Goal: Task Accomplishment & Management: Complete application form

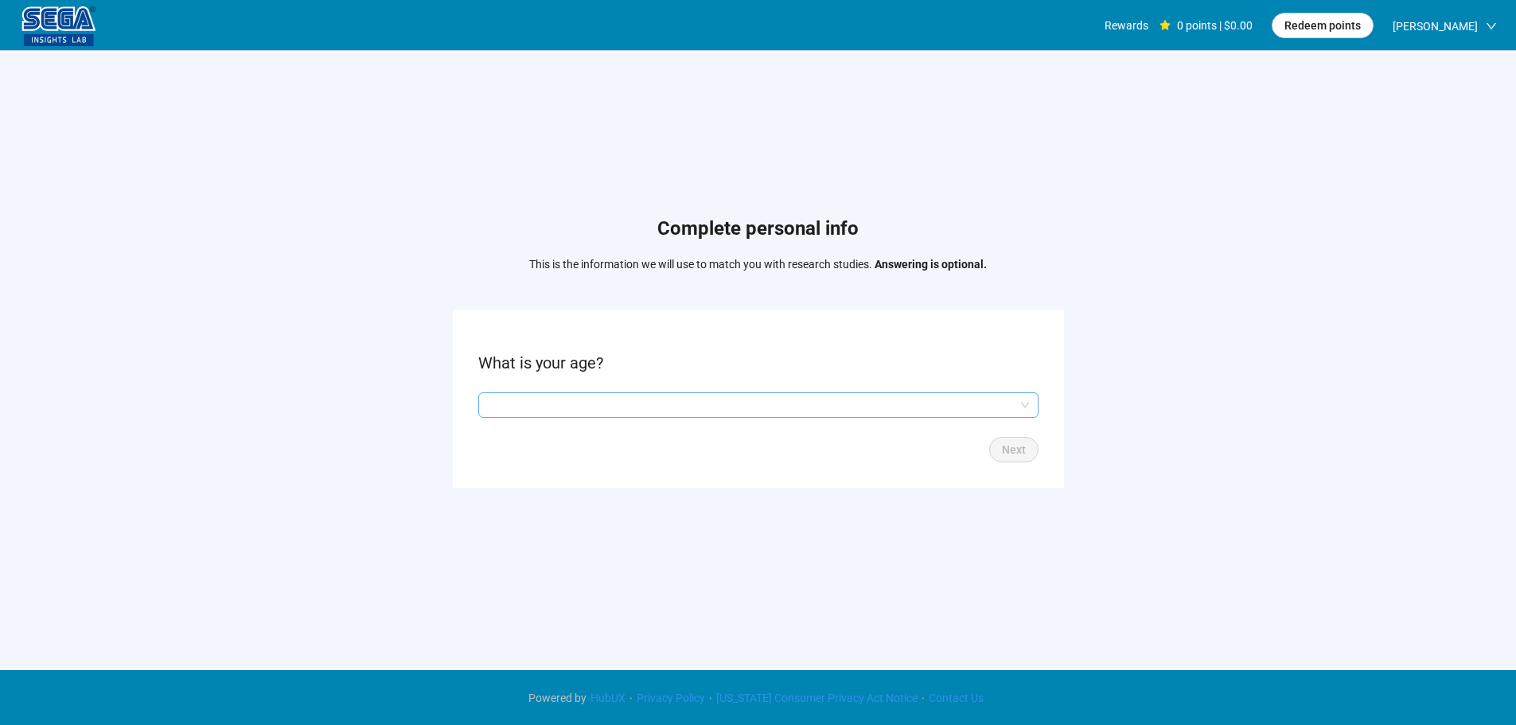
click at [610, 398] on input "search" at bounding box center [758, 405] width 541 height 24
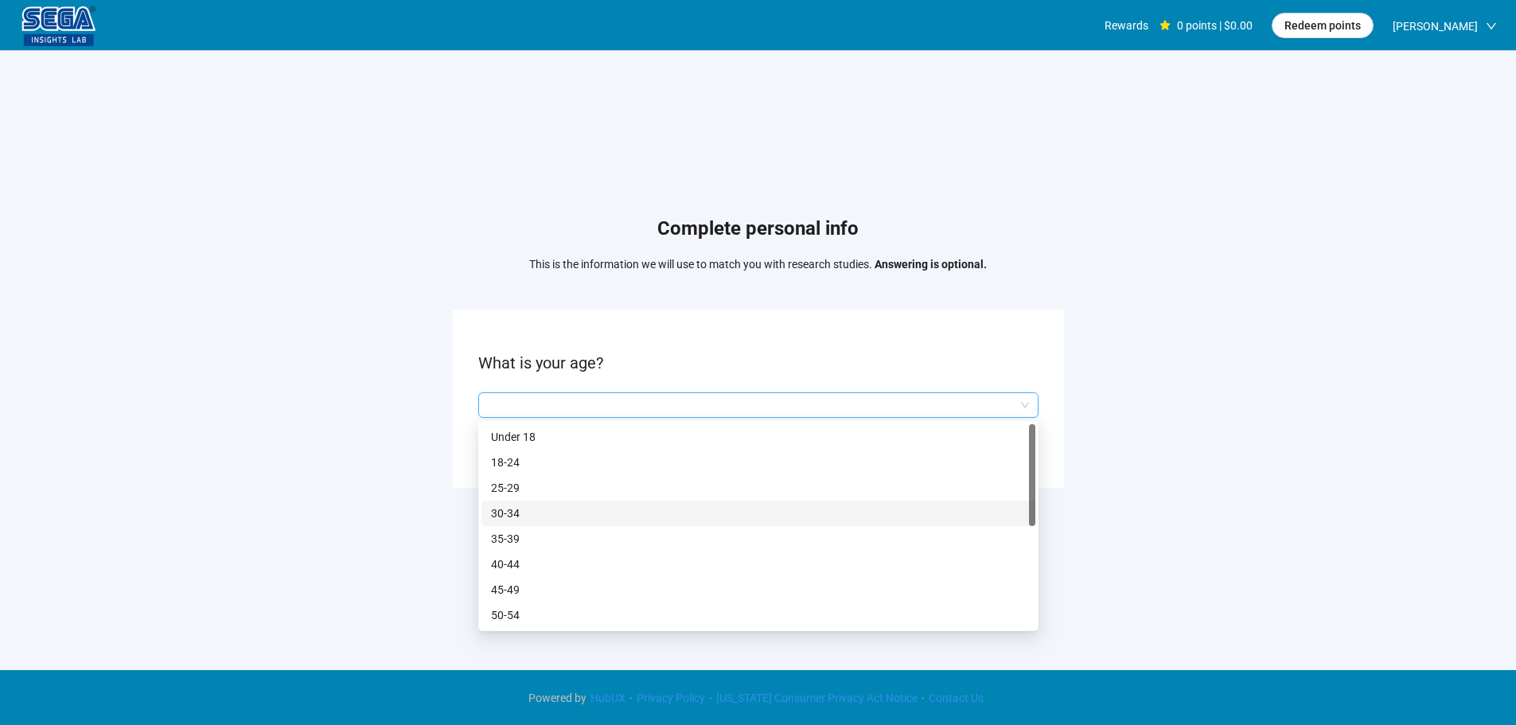
click at [524, 514] on p "30-34" at bounding box center [758, 513] width 535 height 18
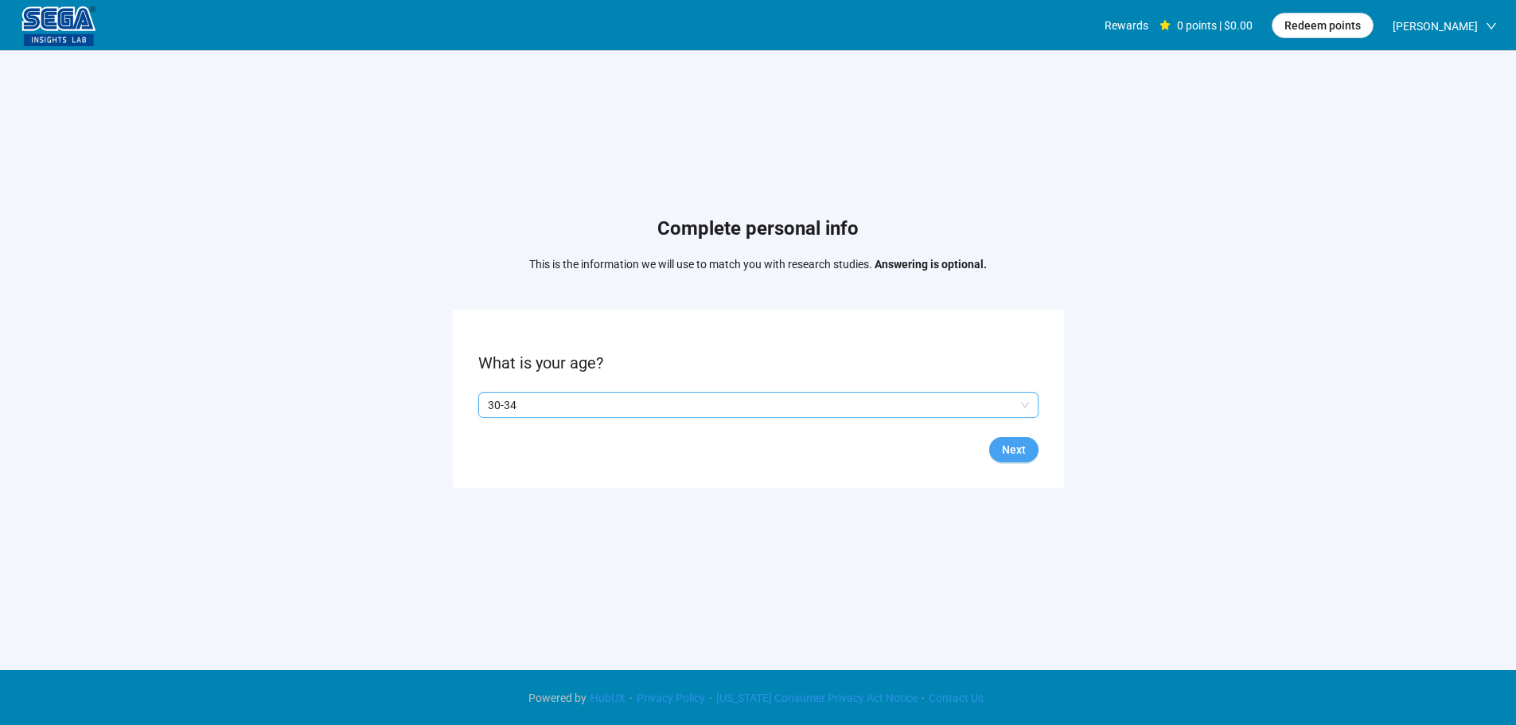
click at [1019, 450] on span "Next" at bounding box center [1014, 450] width 24 height 18
click at [490, 405] on span at bounding box center [484, 405] width 13 height 13
click at [1014, 437] on button "Next" at bounding box center [1013, 449] width 49 height 25
click at [513, 402] on input "search" at bounding box center [758, 405] width 541 height 24
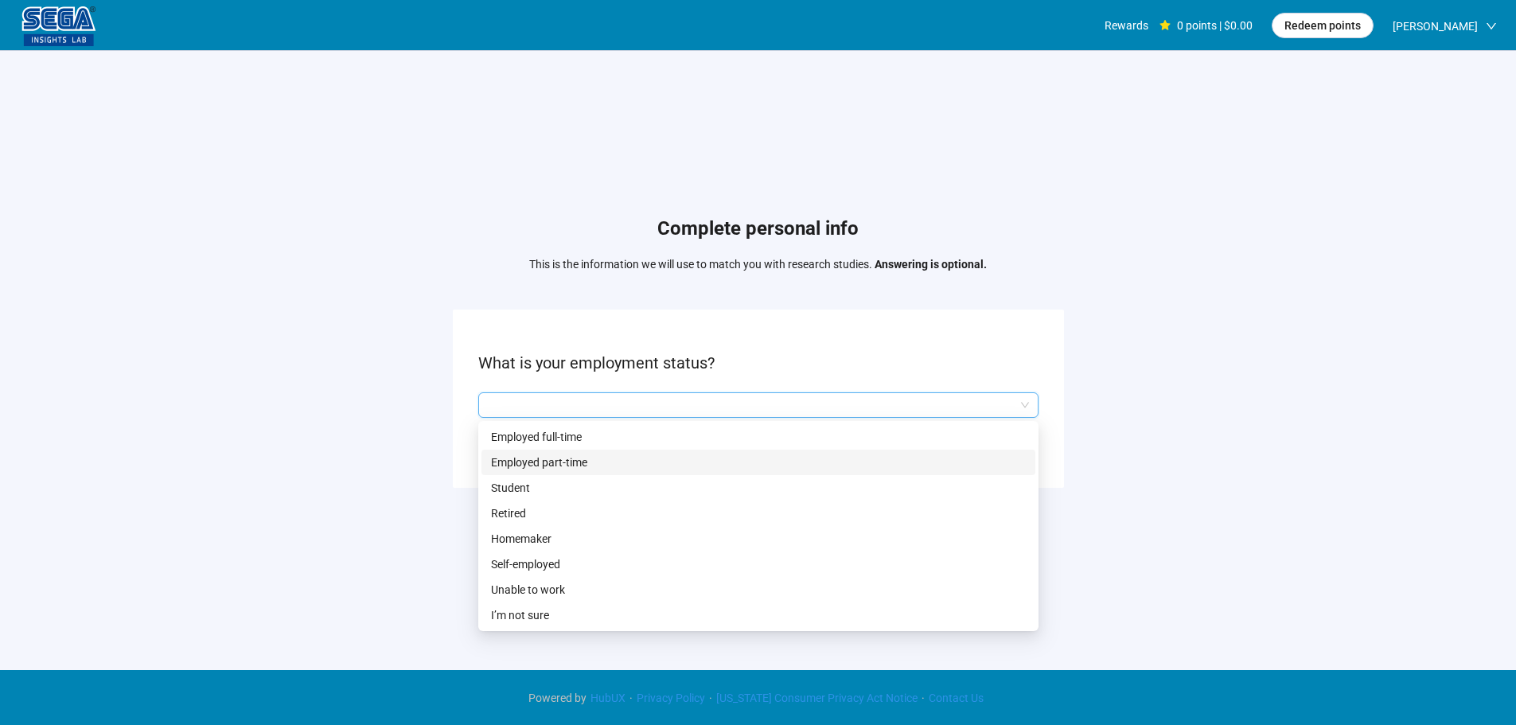
click at [542, 442] on p "Employed full-time" at bounding box center [758, 437] width 535 height 18
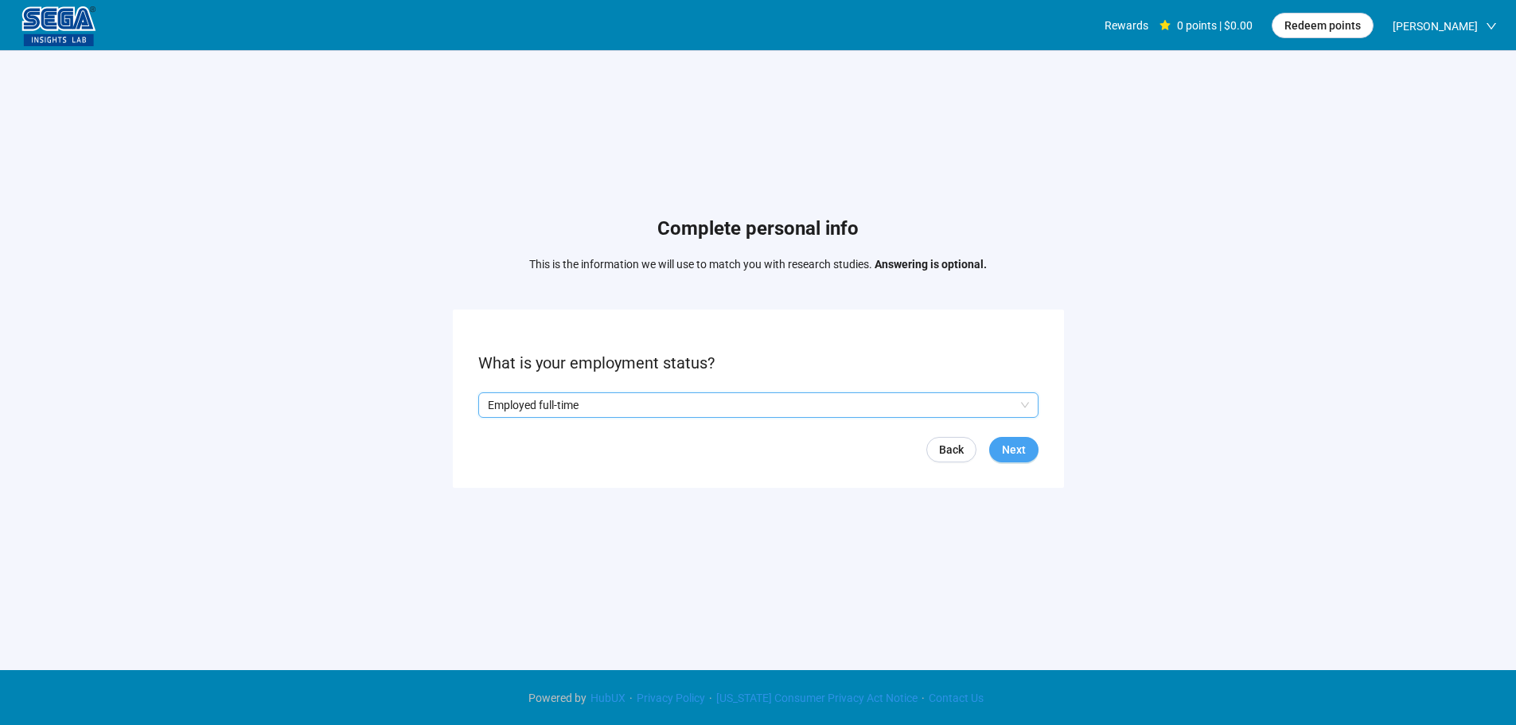
click at [1025, 441] on span "Next" at bounding box center [1014, 450] width 24 height 18
click at [616, 394] on input "search" at bounding box center [758, 405] width 541 height 24
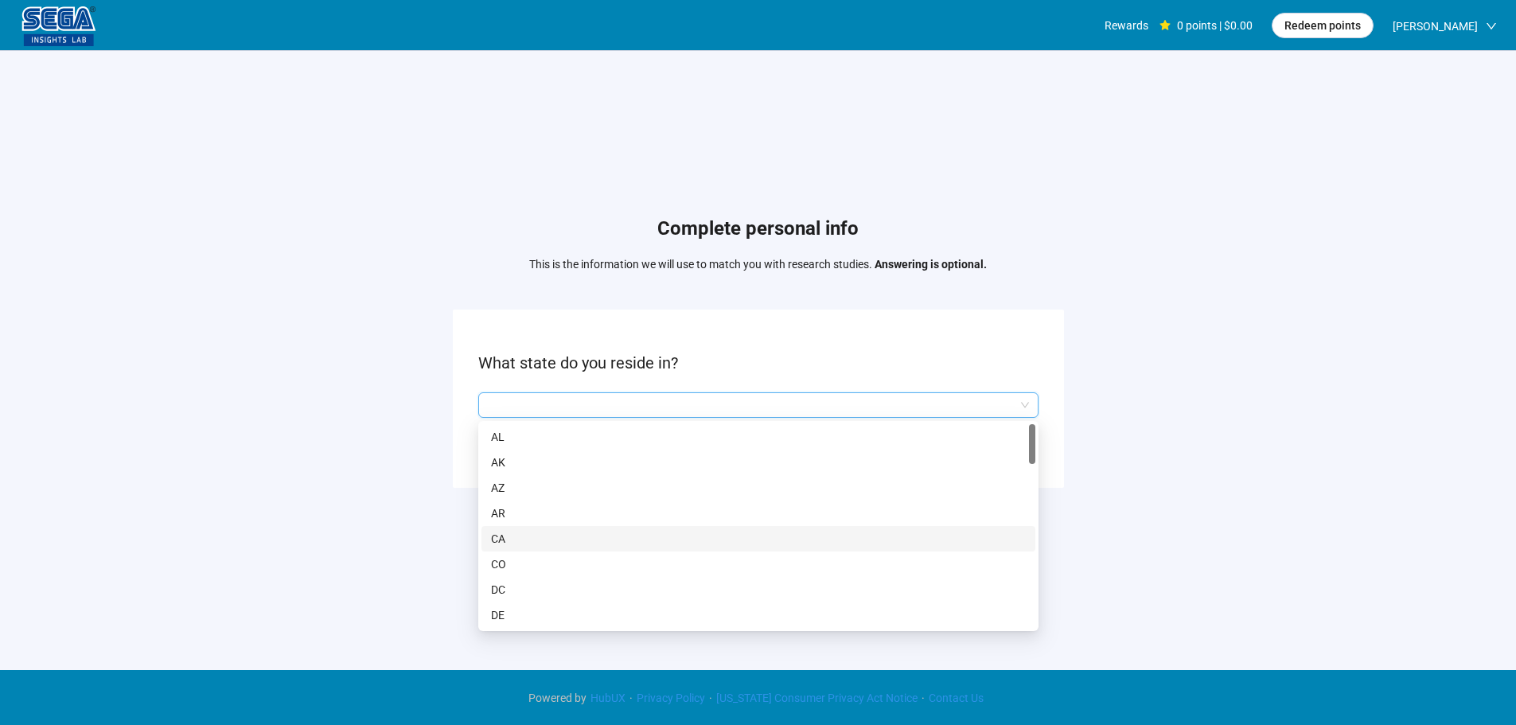
click at [520, 541] on p "CA" at bounding box center [758, 539] width 535 height 18
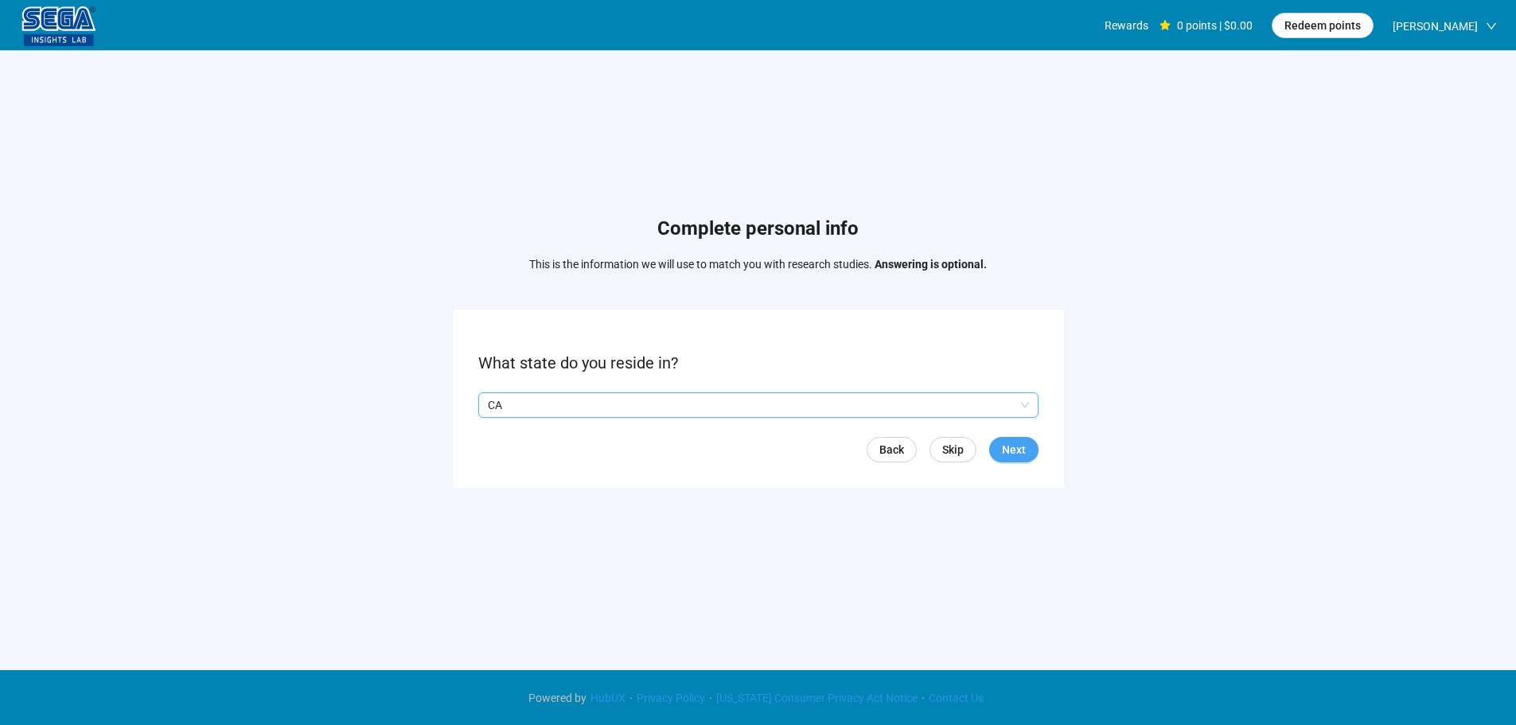
click at [1000, 459] on button "Next" at bounding box center [1013, 449] width 49 height 25
click at [531, 411] on input "search" at bounding box center [758, 405] width 541 height 24
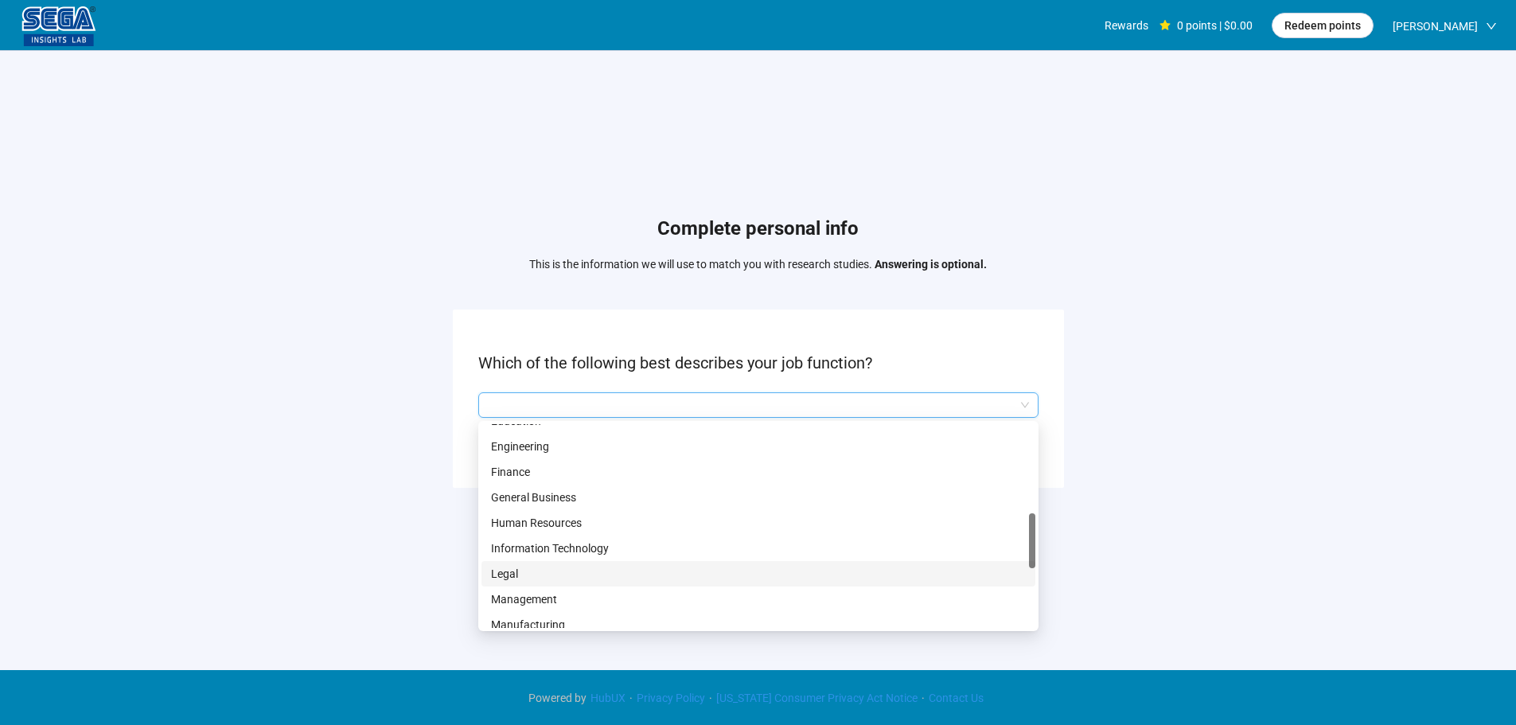
scroll to position [477, 0]
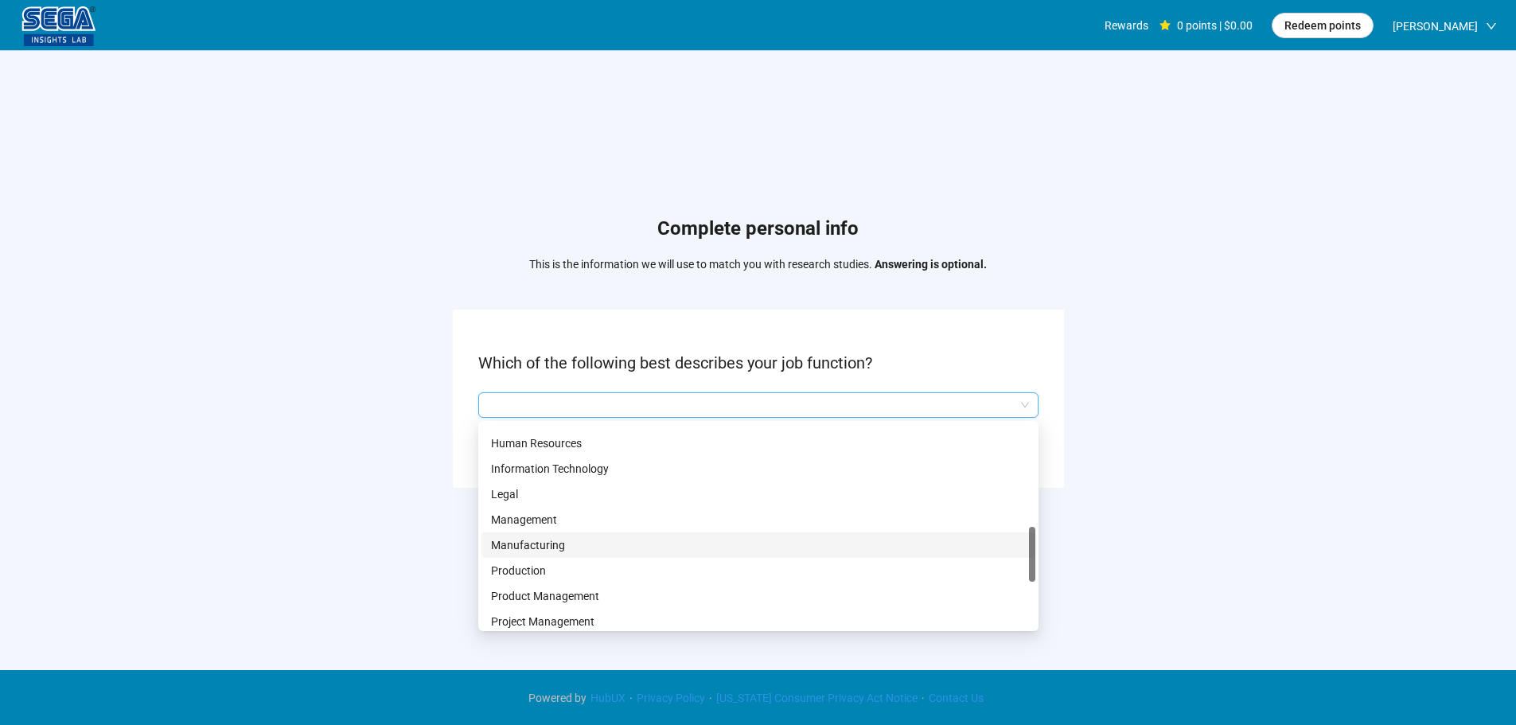
click at [547, 547] on p "Manufacturing" at bounding box center [758, 545] width 535 height 18
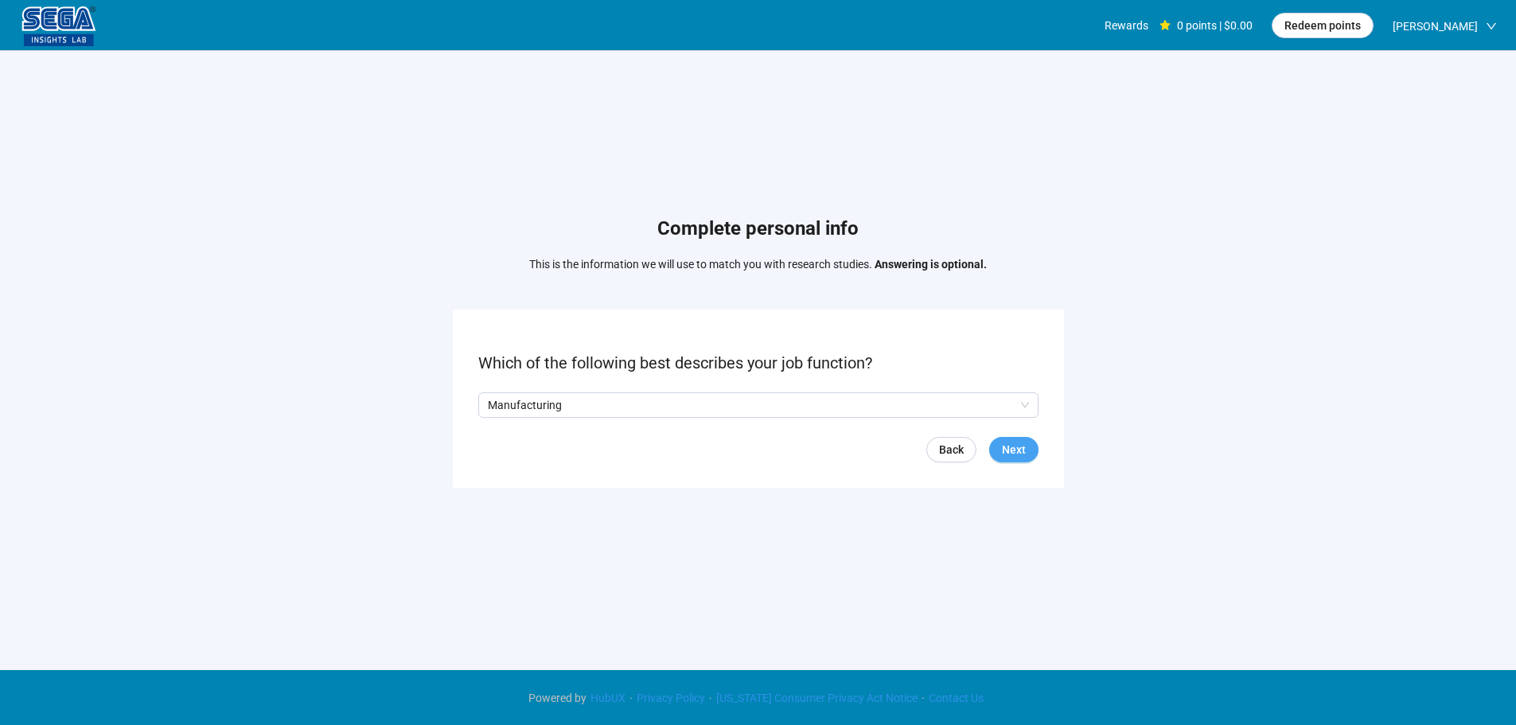
click at [995, 450] on button "Next" at bounding box center [1013, 449] width 49 height 25
click at [570, 405] on input "search" at bounding box center [758, 405] width 541 height 24
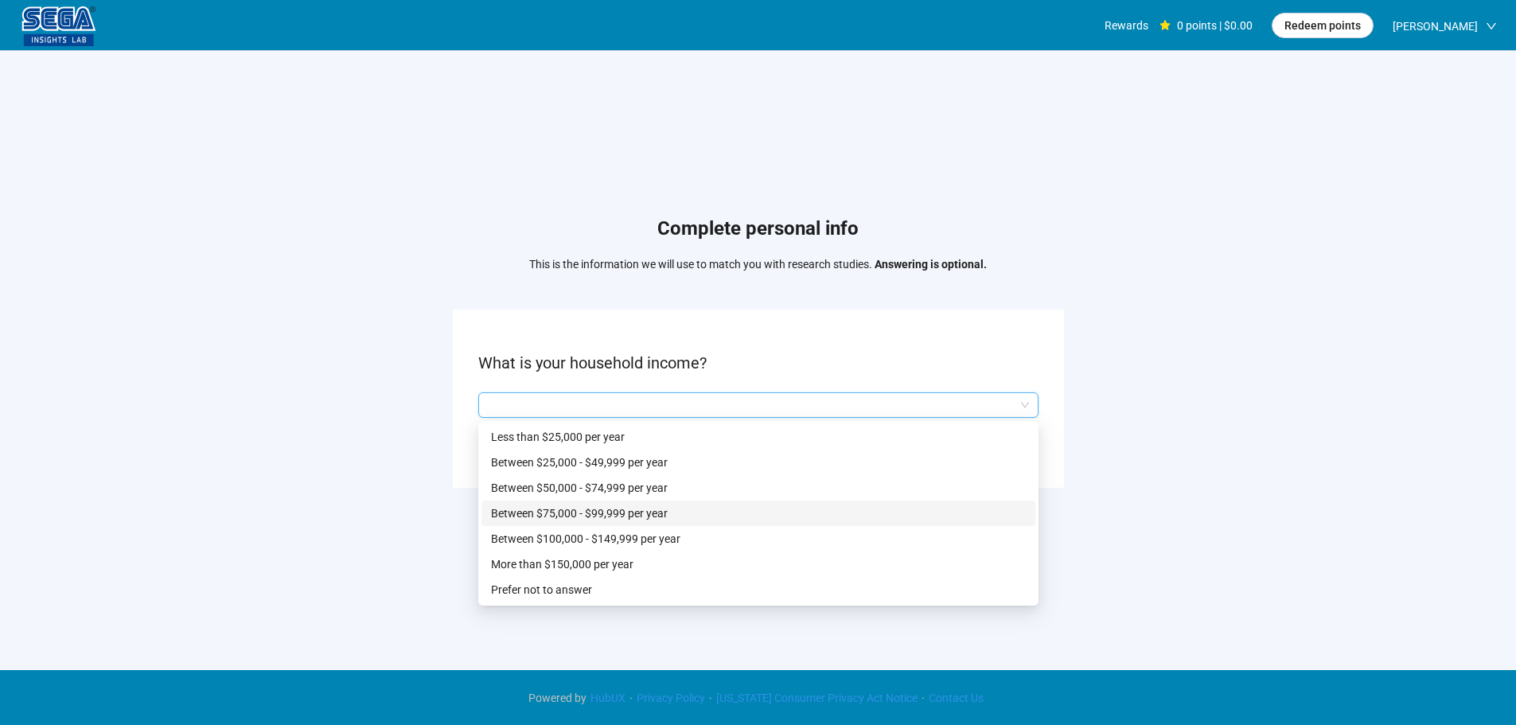
click at [591, 513] on p "Between $75,000 - $99,999 per year" at bounding box center [758, 513] width 535 height 18
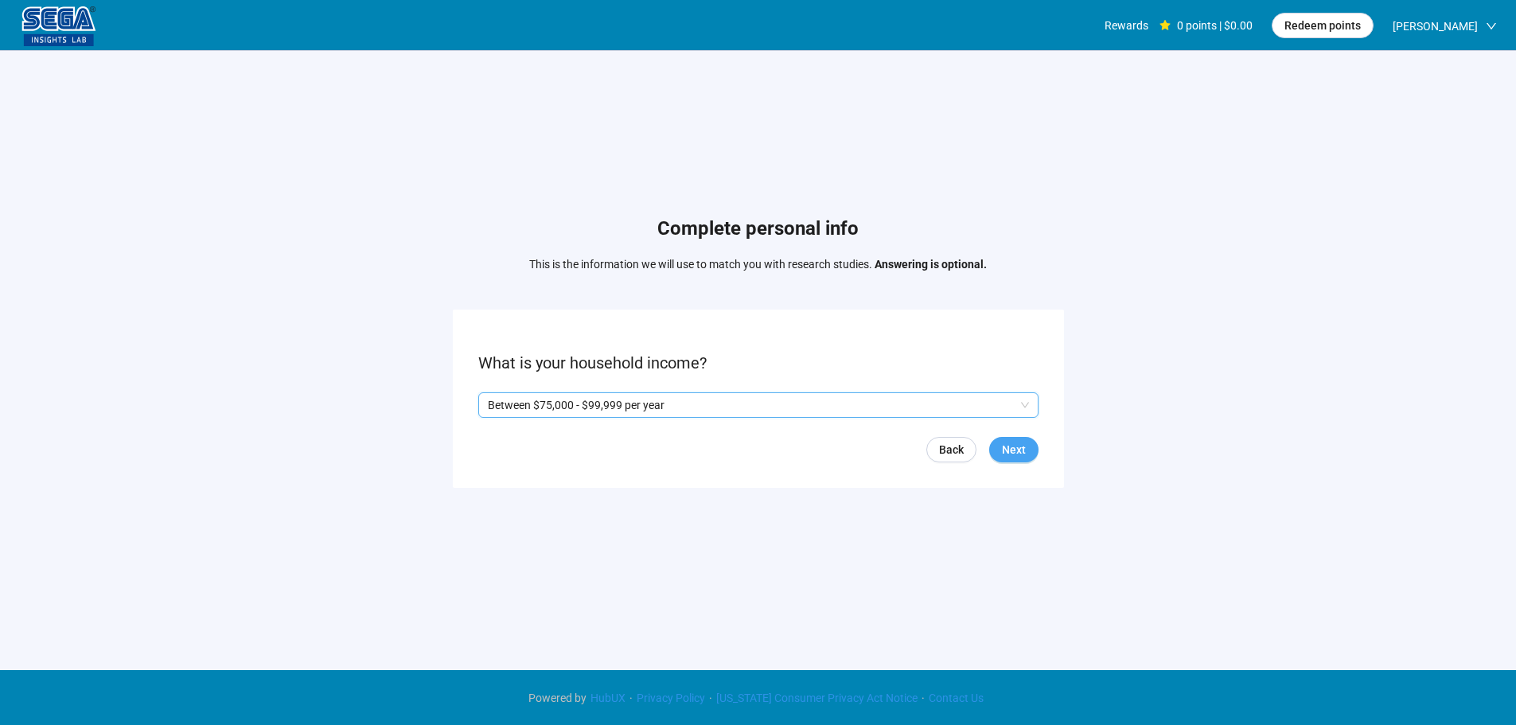
click at [1023, 448] on span "Next" at bounding box center [1014, 450] width 24 height 18
click at [497, 400] on p "Yes" at bounding box center [503, 405] width 18 height 18
click at [1034, 447] on button "Next" at bounding box center [1013, 449] width 49 height 25
click at [550, 406] on input "search" at bounding box center [758, 405] width 541 height 24
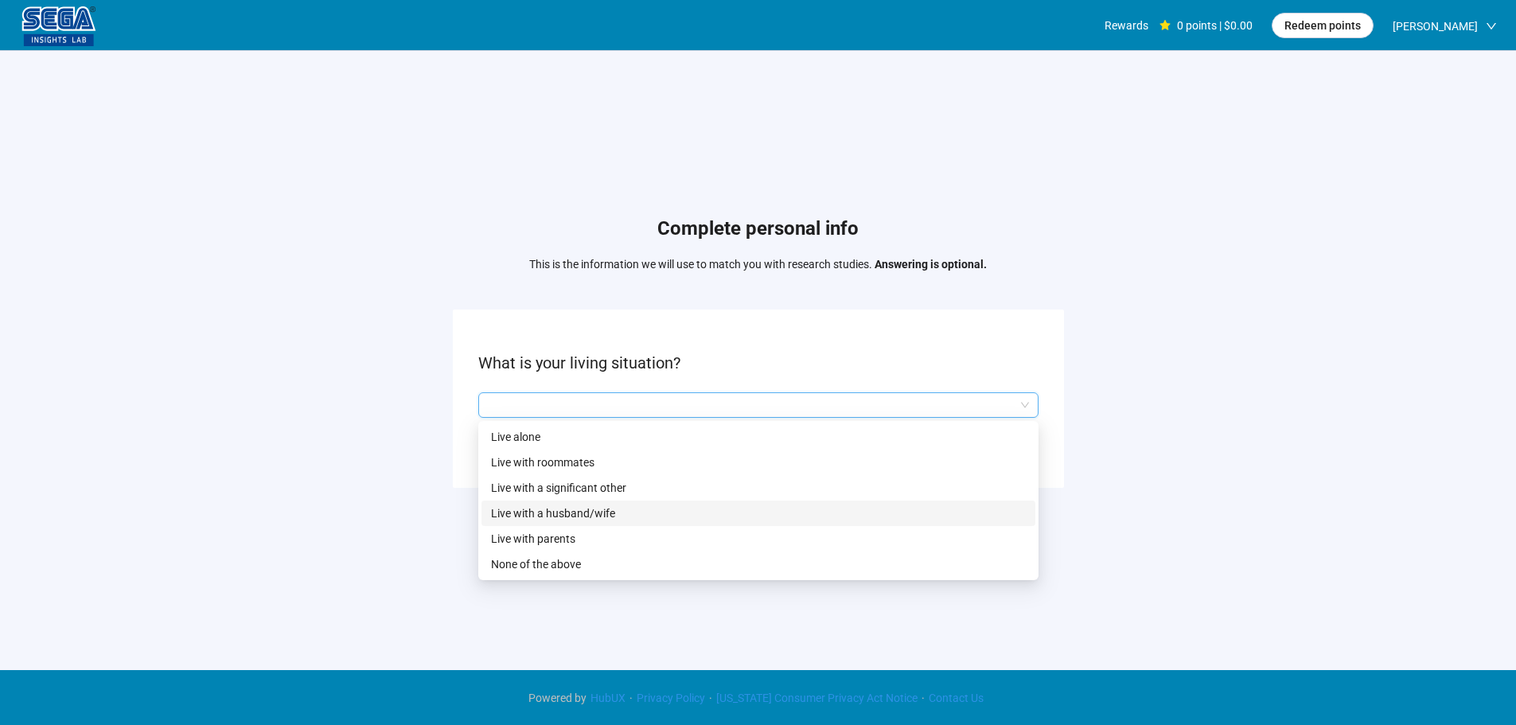
click at [574, 506] on p "Live with a husband/wife" at bounding box center [758, 513] width 535 height 18
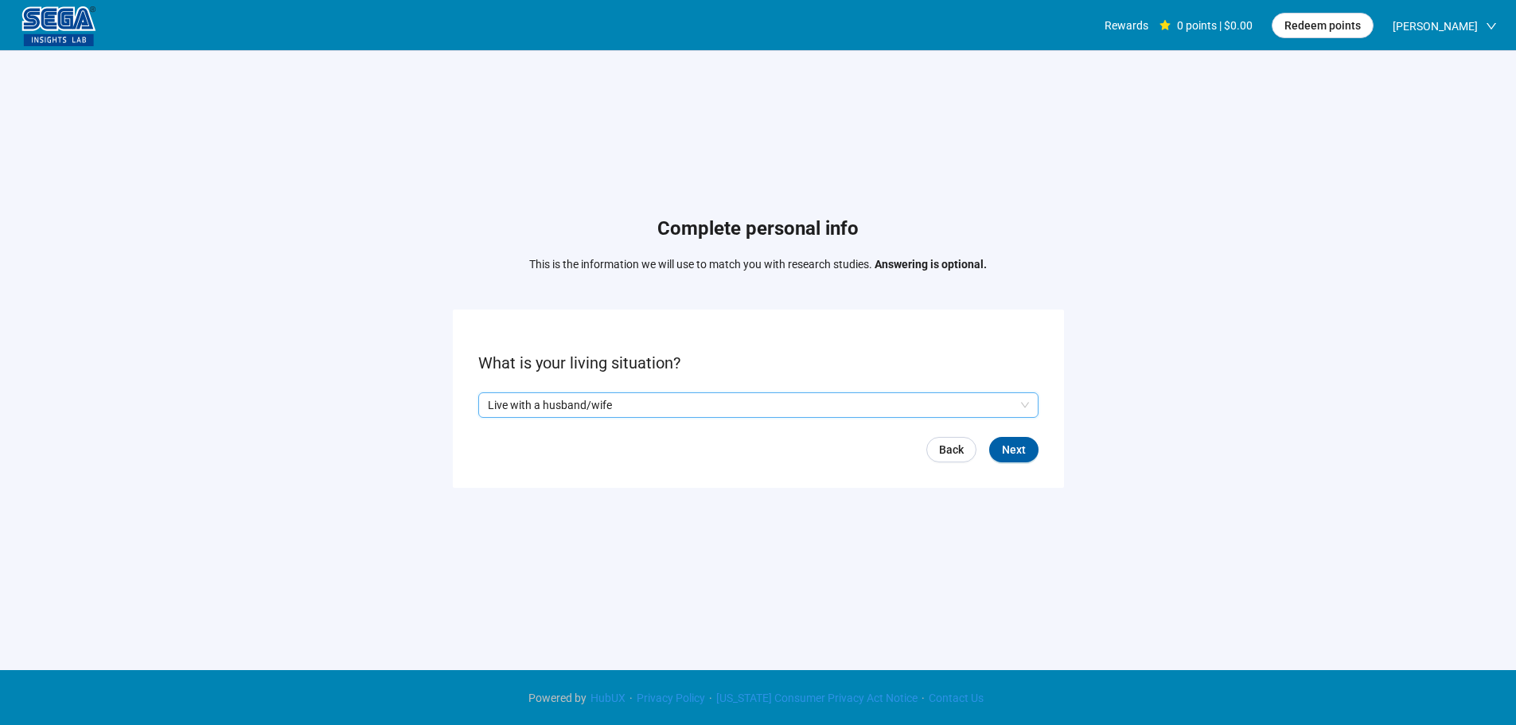
click at [987, 456] on div "Back Next" at bounding box center [758, 449] width 560 height 25
click at [1003, 449] on button "Next" at bounding box center [1013, 449] width 49 height 25
click at [568, 416] on input "search" at bounding box center [758, 405] width 541 height 24
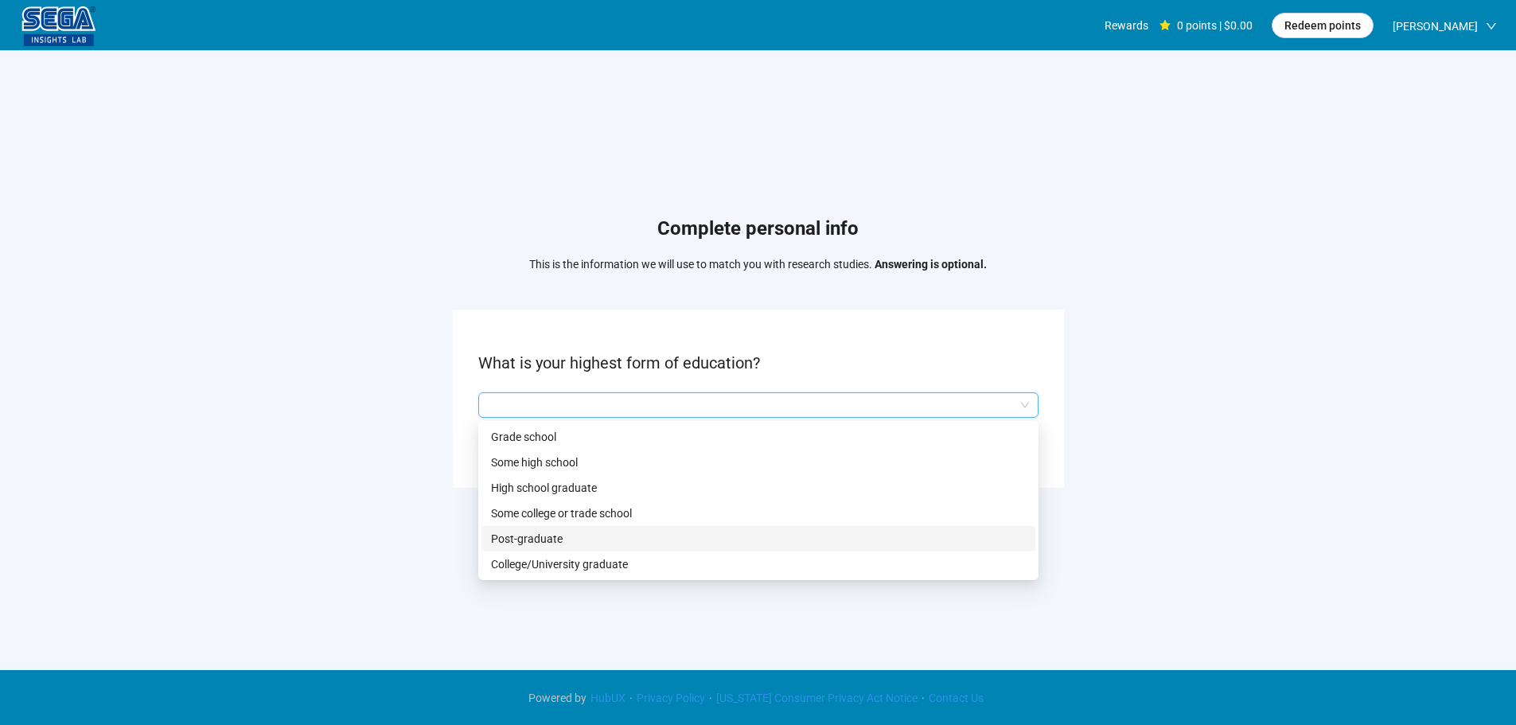
click at [555, 557] on p "College/University graduate" at bounding box center [758, 564] width 535 height 18
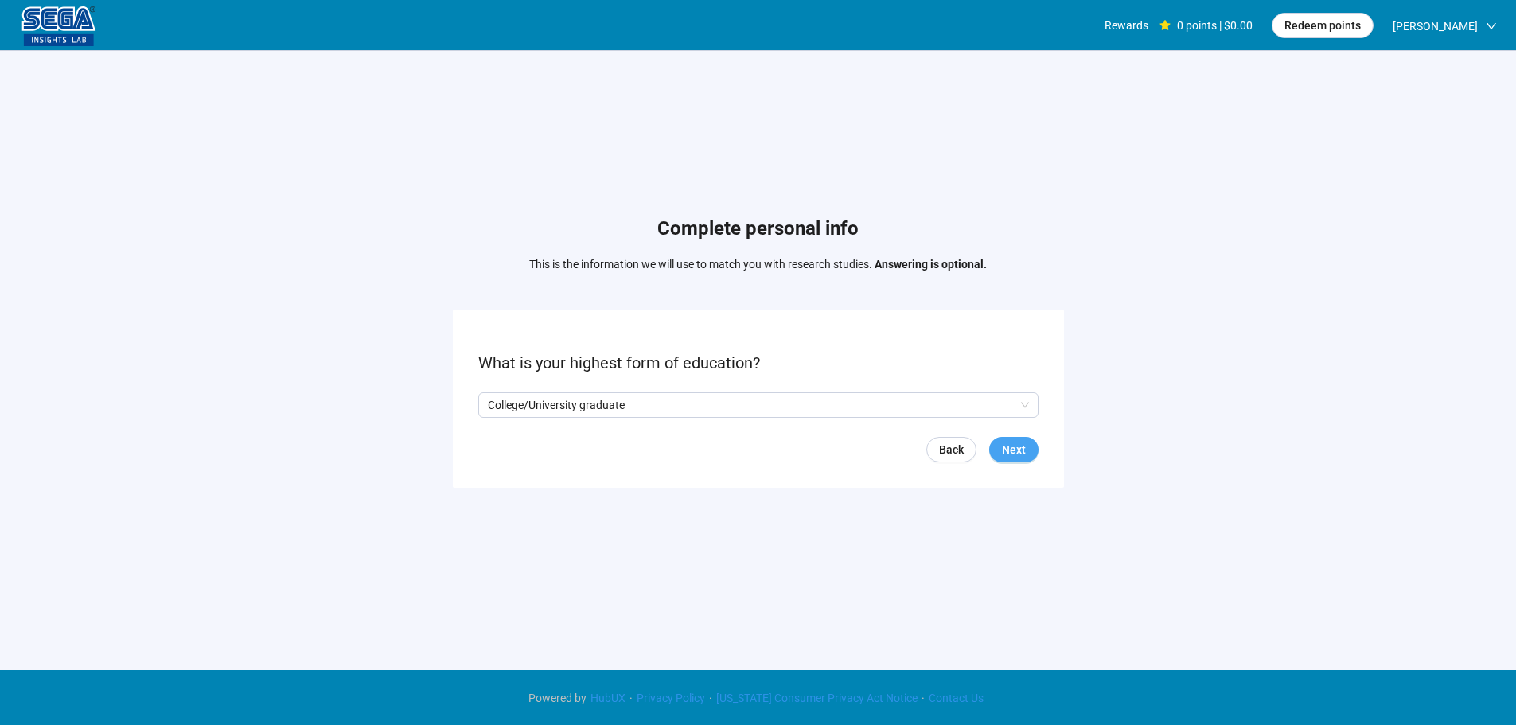
click at [1008, 446] on span "Next" at bounding box center [1014, 450] width 24 height 18
click at [582, 403] on input "search" at bounding box center [758, 405] width 541 height 24
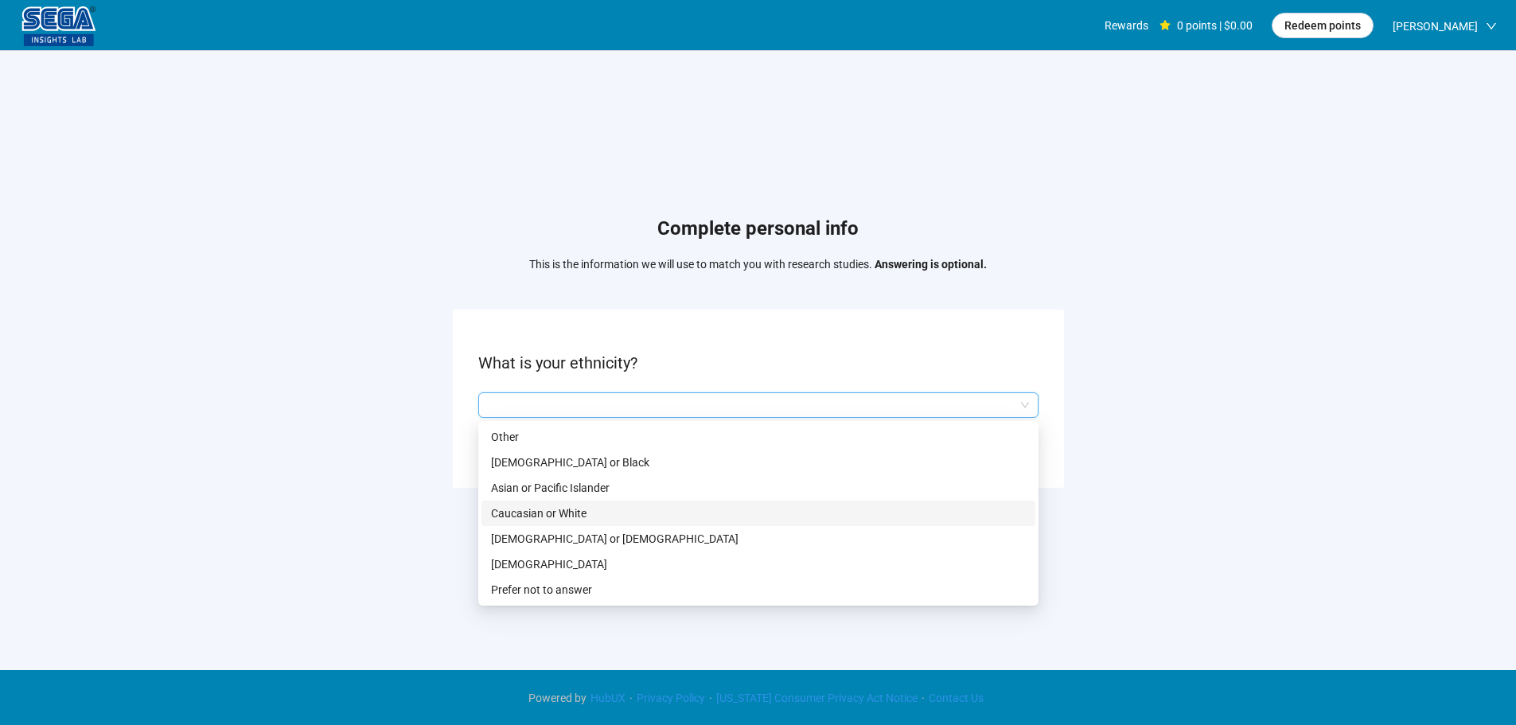
click at [575, 514] on p "Caucasian or White" at bounding box center [758, 513] width 535 height 18
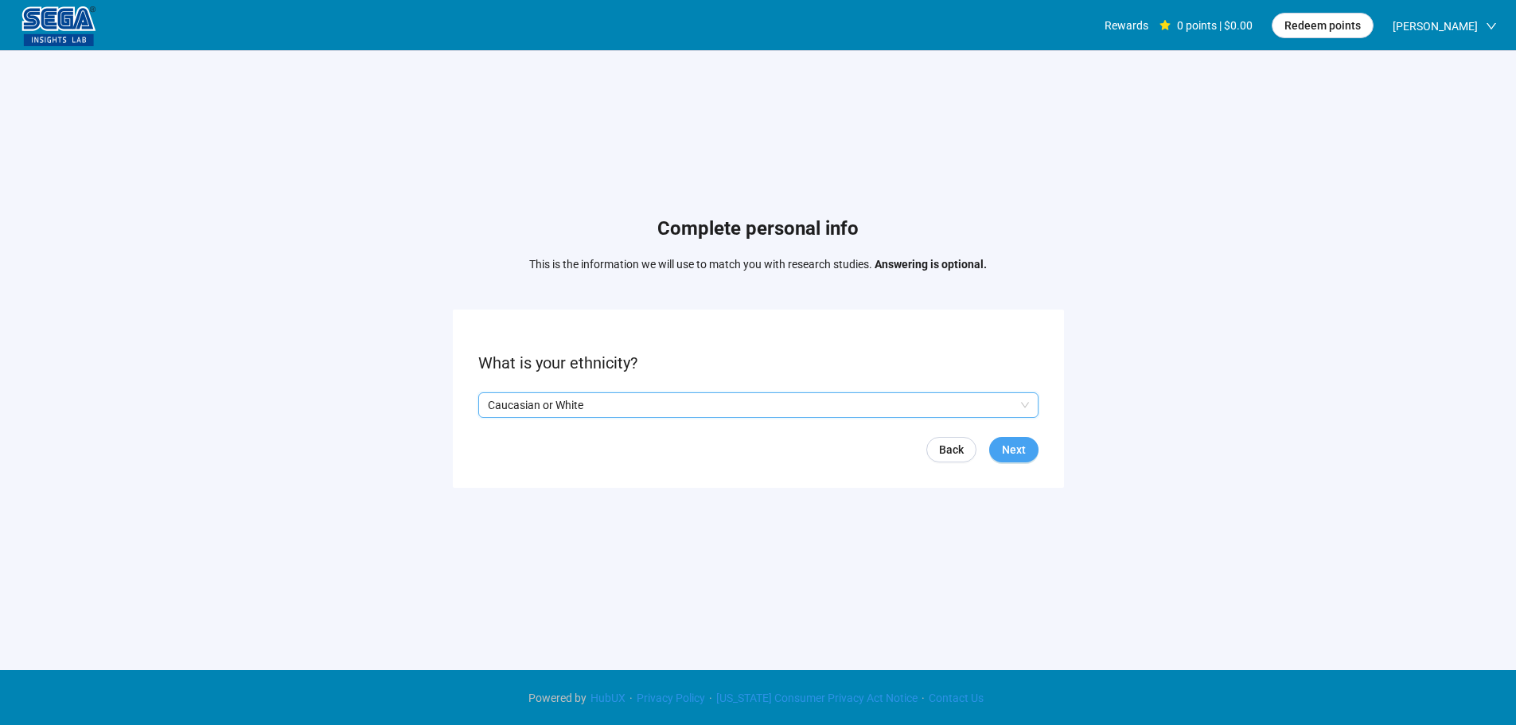
click at [1017, 442] on span "Next" at bounding box center [1014, 450] width 24 height 18
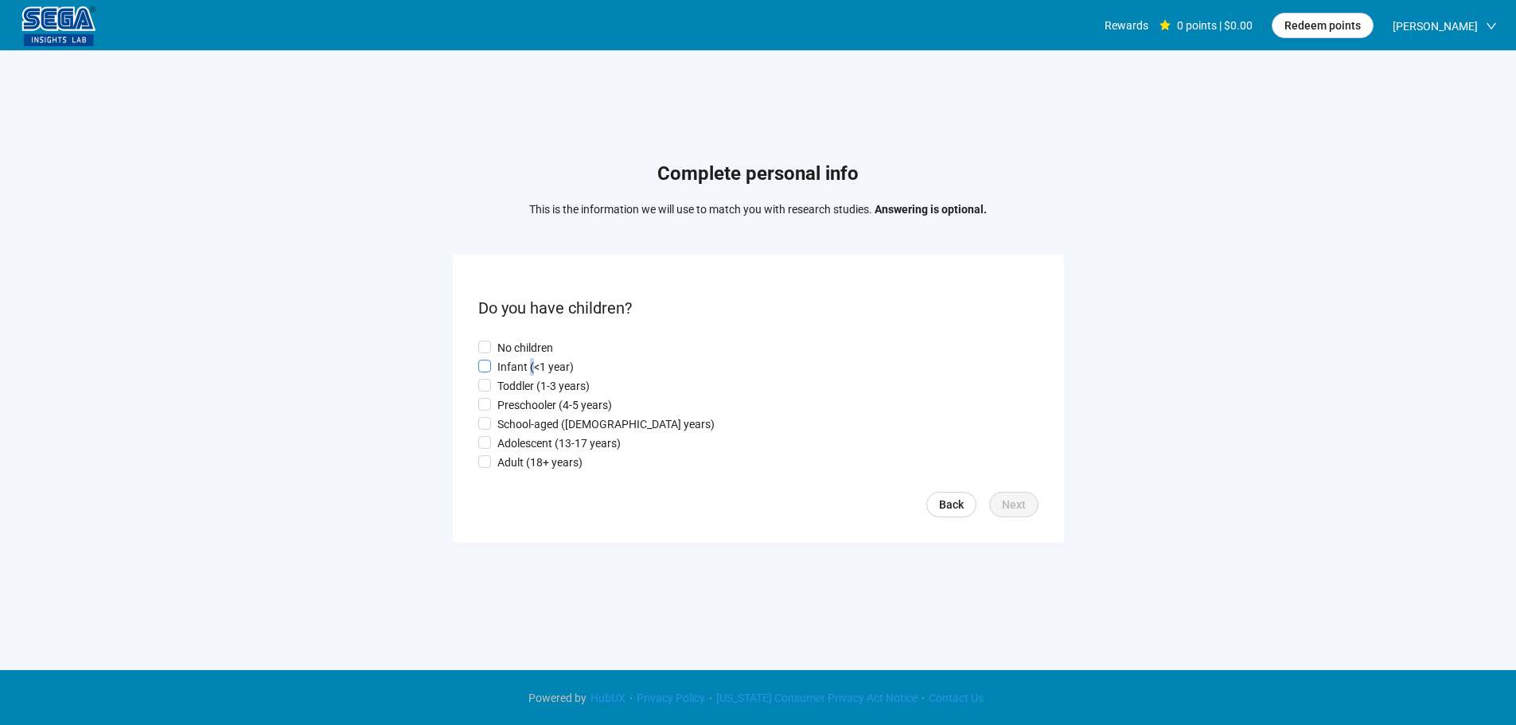
click at [530, 369] on p "Infant (<1 year)" at bounding box center [535, 367] width 76 height 18
click at [530, 391] on p "Toddler (1-3 years)" at bounding box center [543, 386] width 92 height 18
click at [529, 360] on p "Infant (<1 year)" at bounding box center [535, 367] width 76 height 18
click at [999, 493] on form "Do you have children? No children Infant (<1 year) Toddler (1-3 years) Preschoo…" at bounding box center [758, 398] width 611 height 287
click at [1003, 499] on span "Next" at bounding box center [1014, 505] width 24 height 18
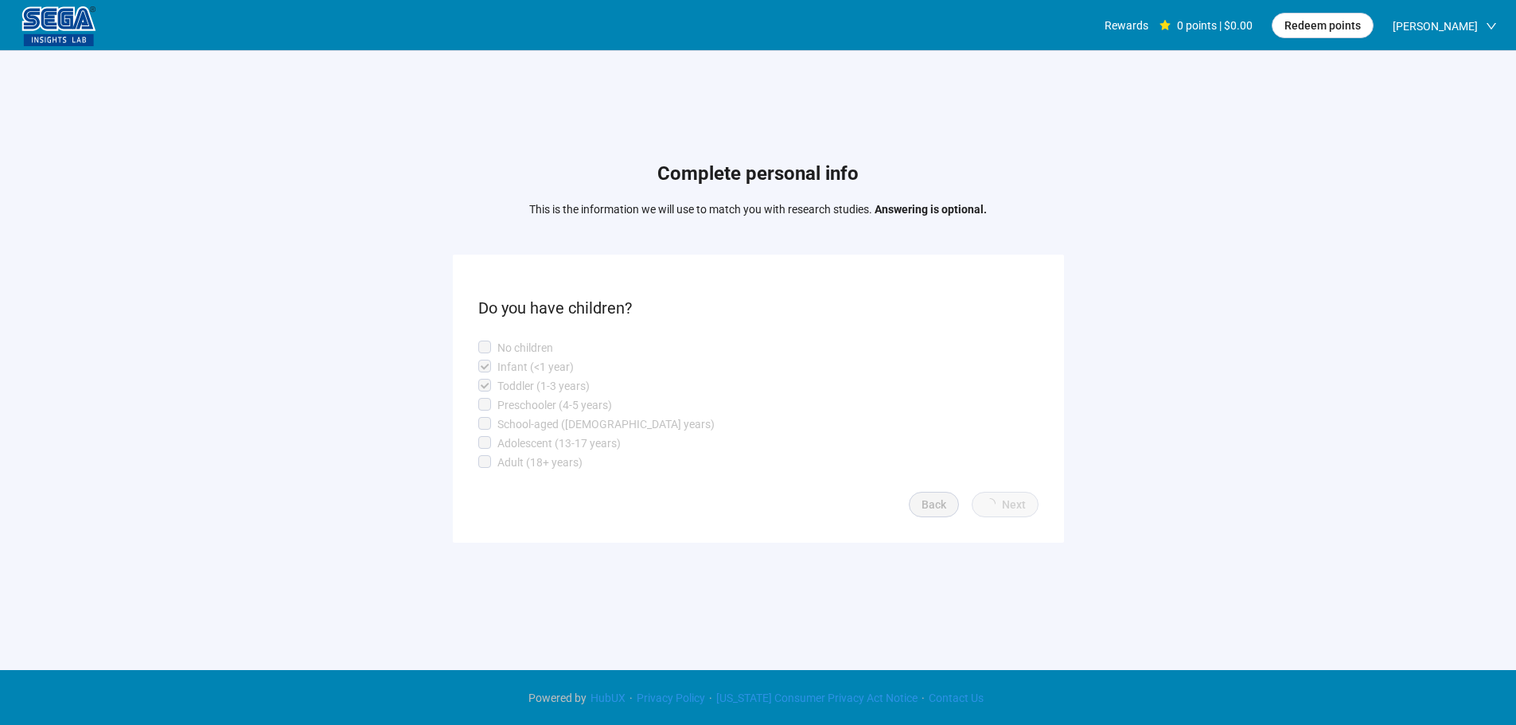
scroll to position [1, 0]
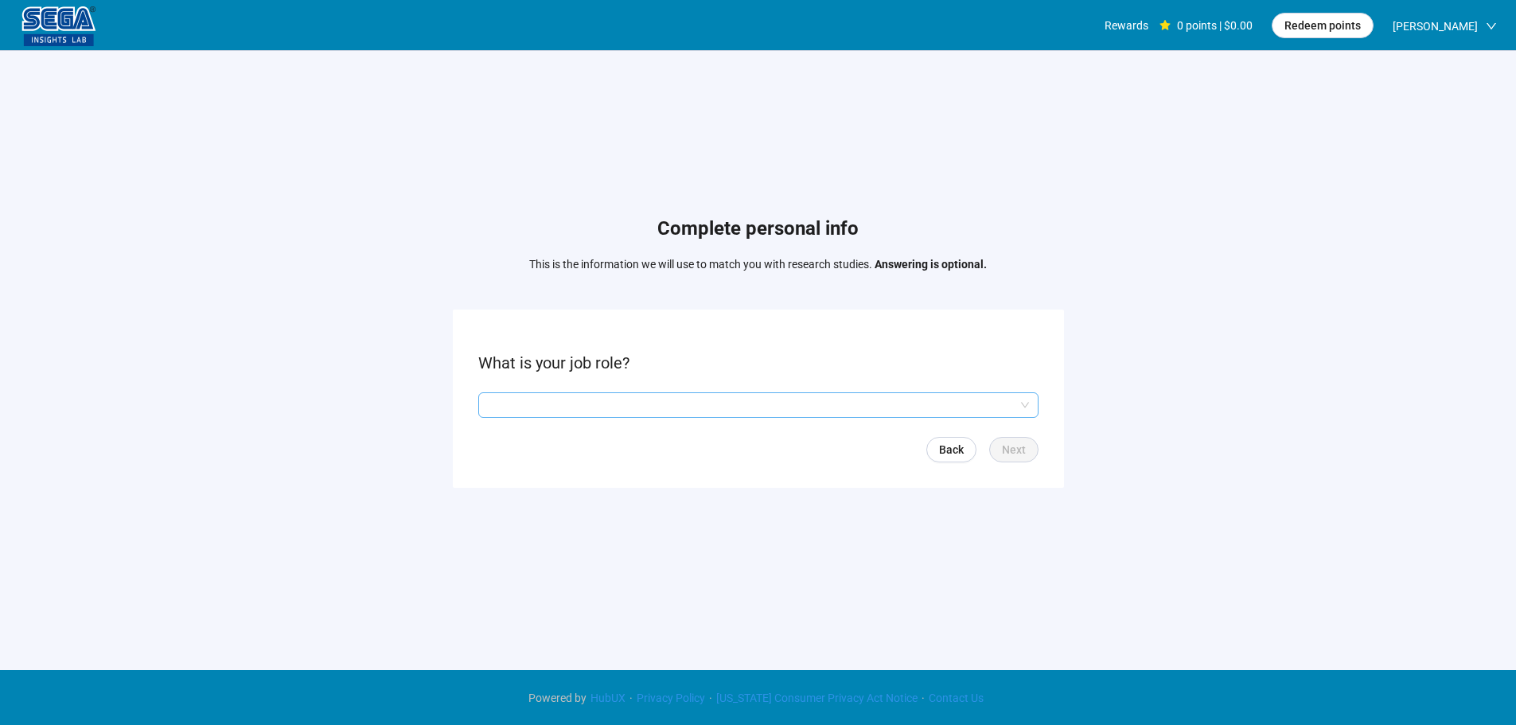
click at [560, 400] on input "search" at bounding box center [758, 405] width 541 height 24
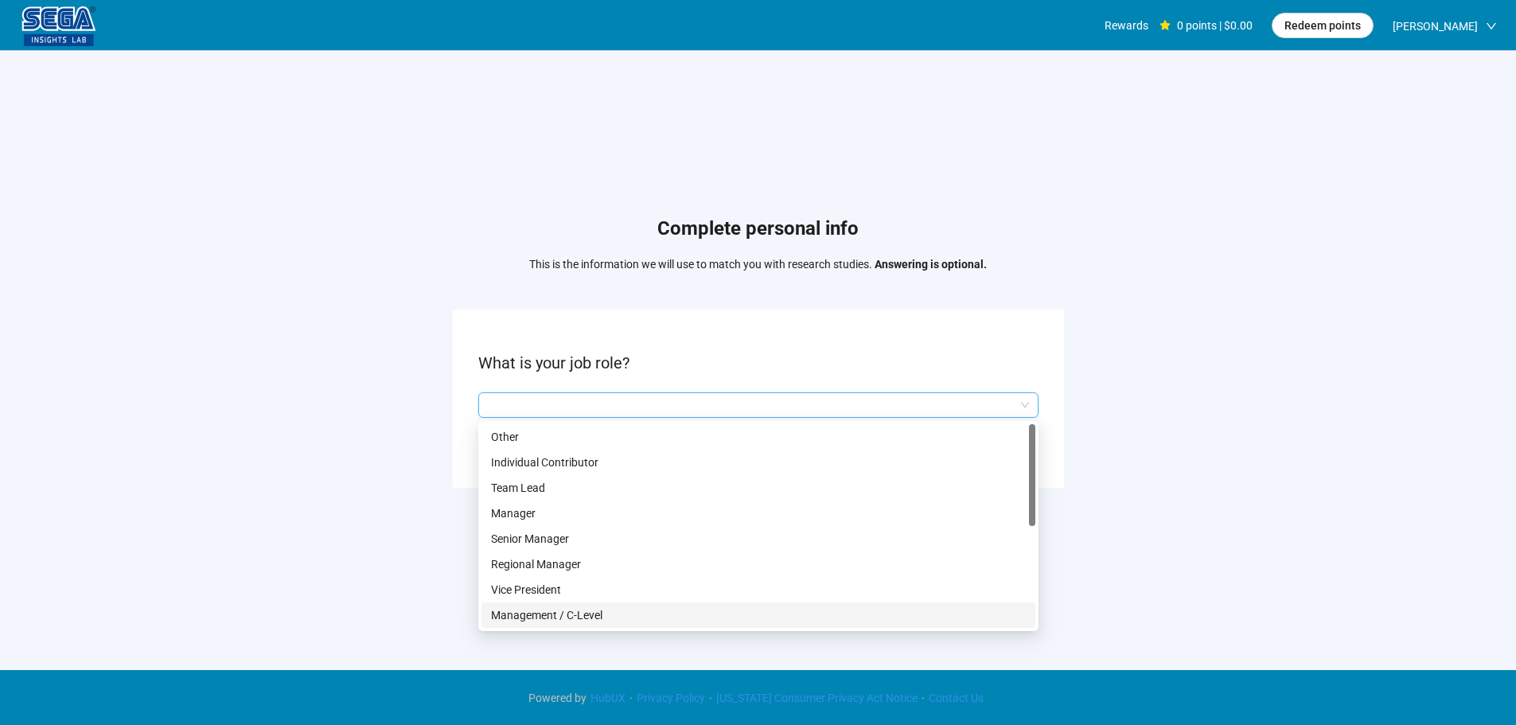
click at [566, 611] on p "Management / C-Level" at bounding box center [758, 615] width 535 height 18
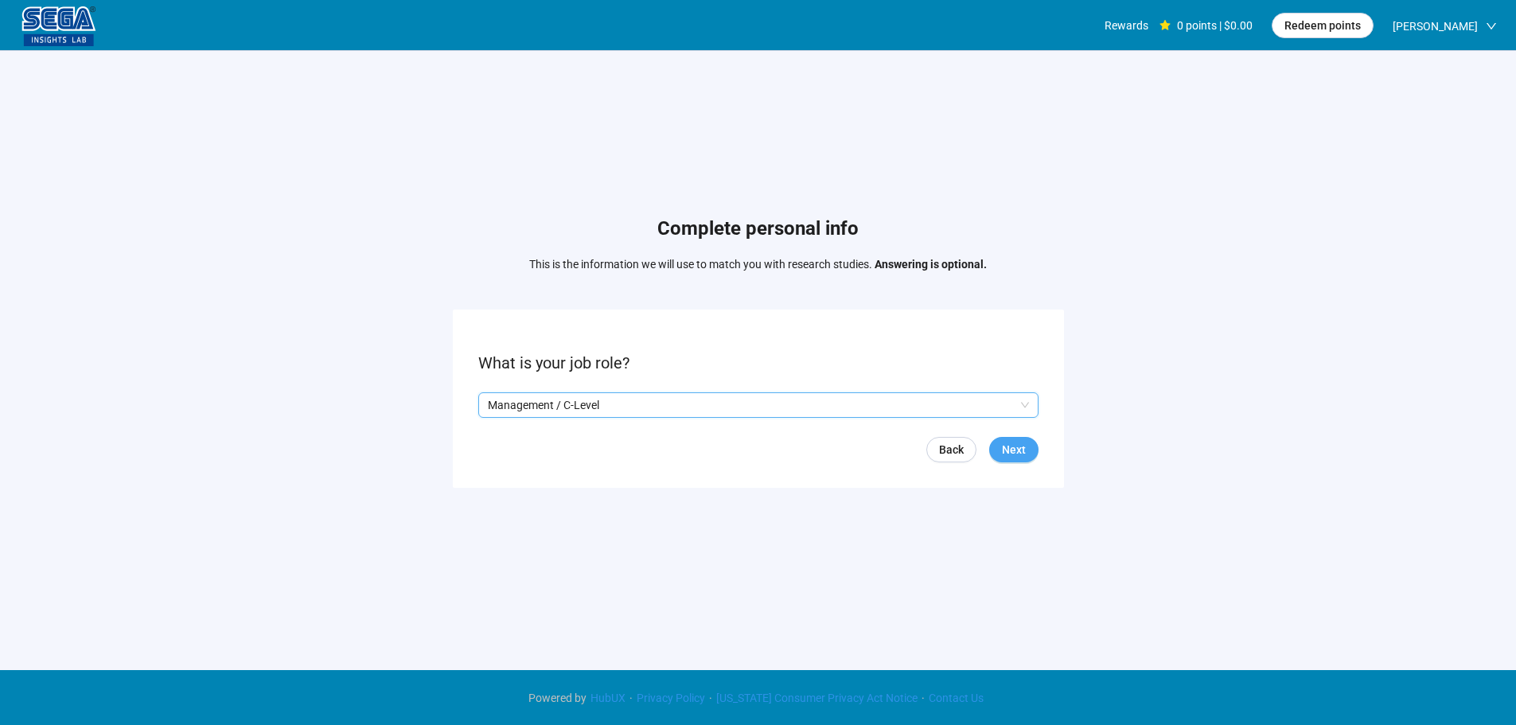
click at [1003, 441] on span "Next" at bounding box center [1014, 450] width 24 height 18
click at [627, 409] on input "search" at bounding box center [758, 405] width 541 height 24
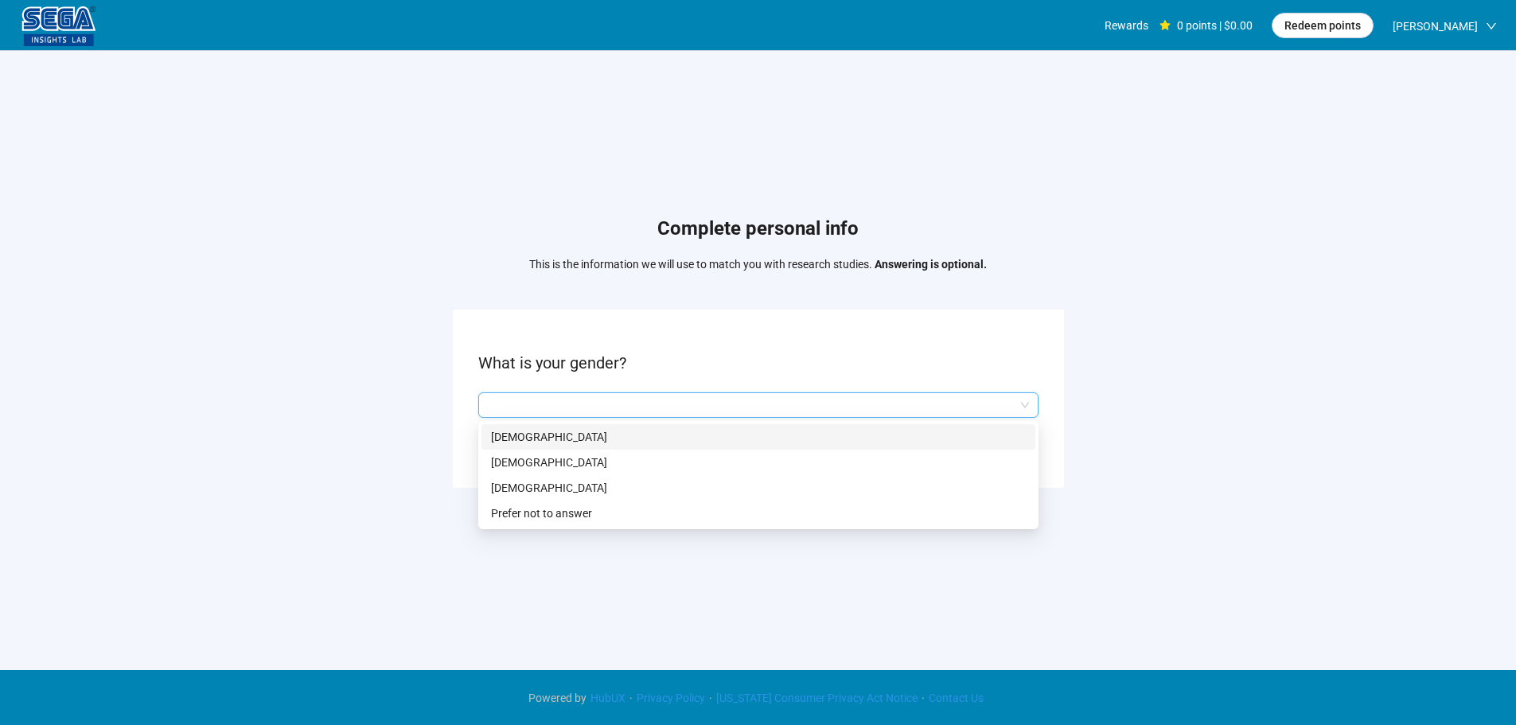
click at [594, 442] on p "[DEMOGRAPHIC_DATA]" at bounding box center [758, 437] width 535 height 18
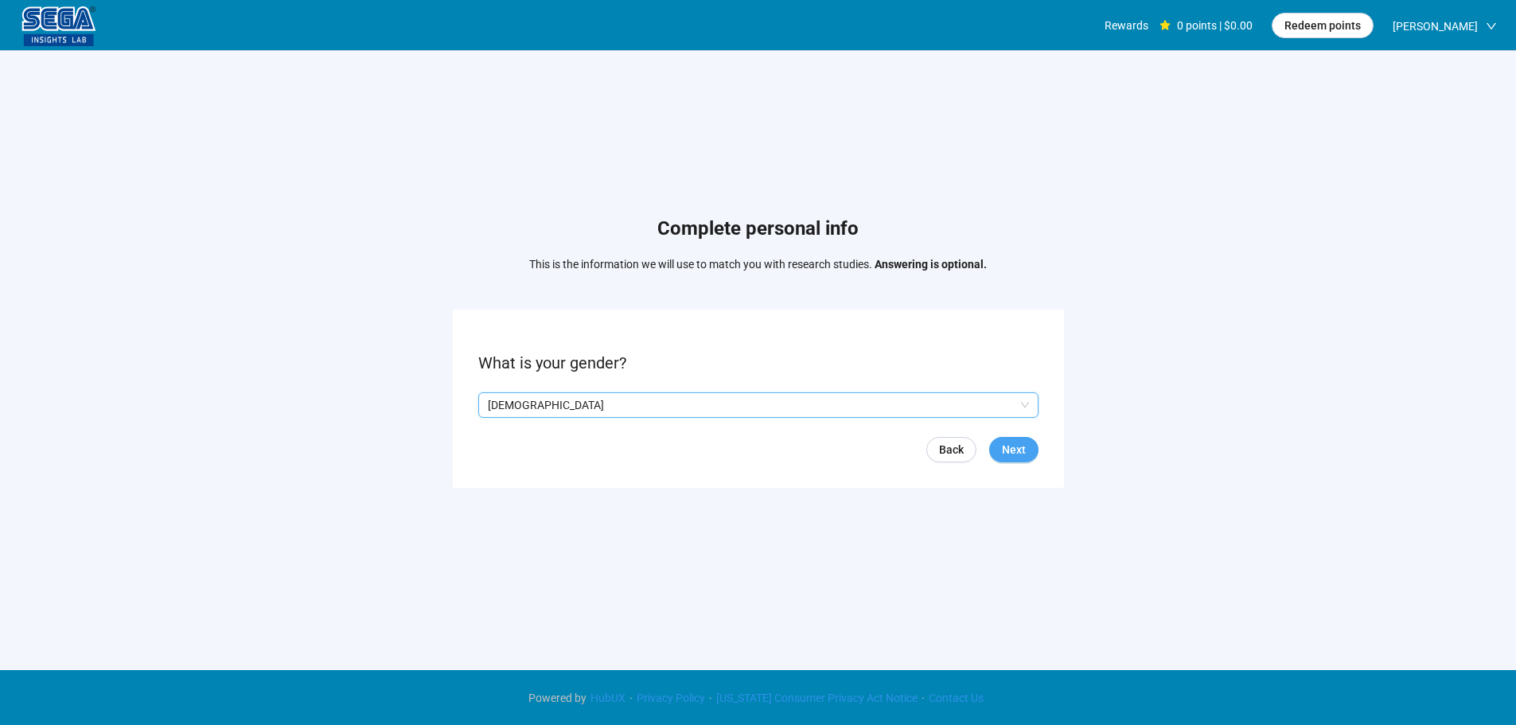
click at [1001, 454] on button "Next" at bounding box center [1013, 449] width 49 height 25
click at [518, 416] on input at bounding box center [514, 405] width 70 height 24
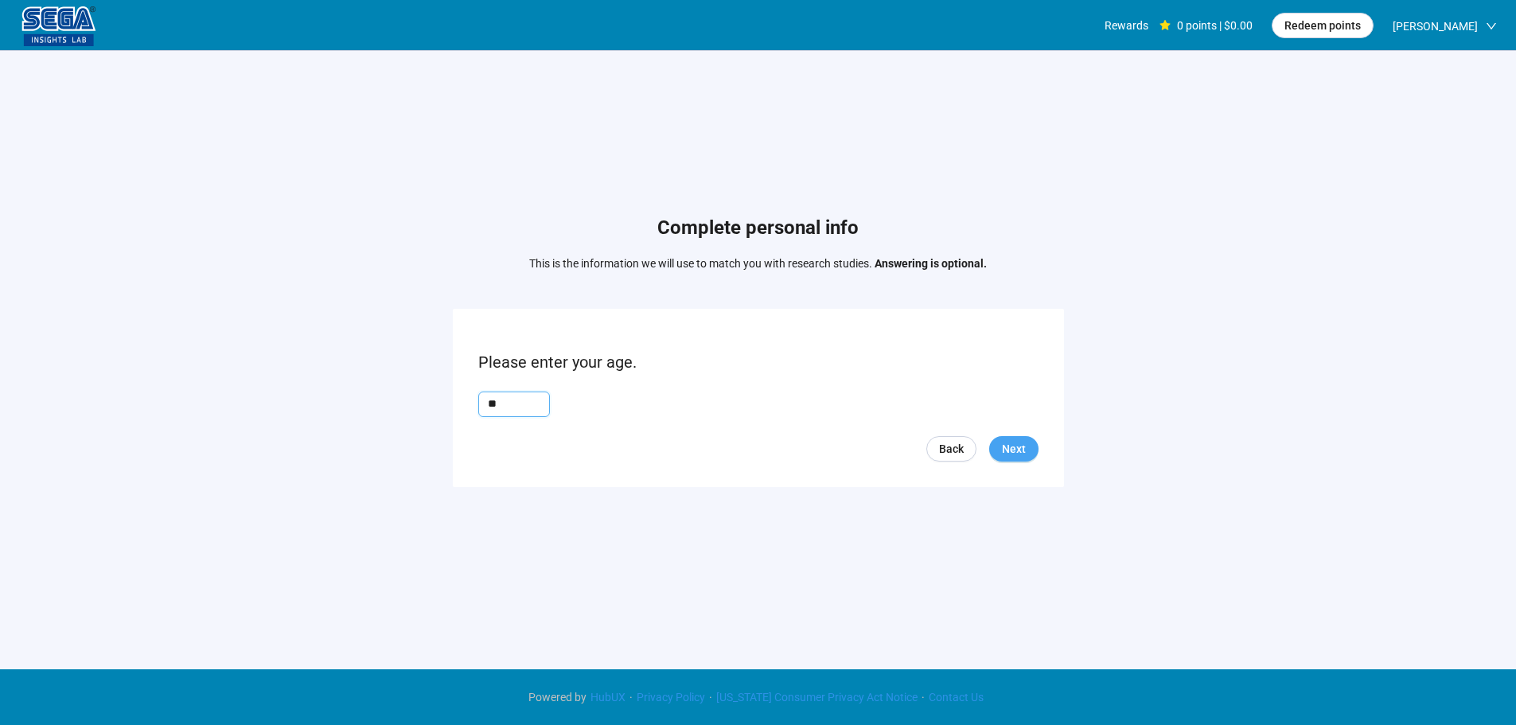
type input "**"
click at [1010, 451] on span "Next" at bounding box center [1014, 449] width 24 height 18
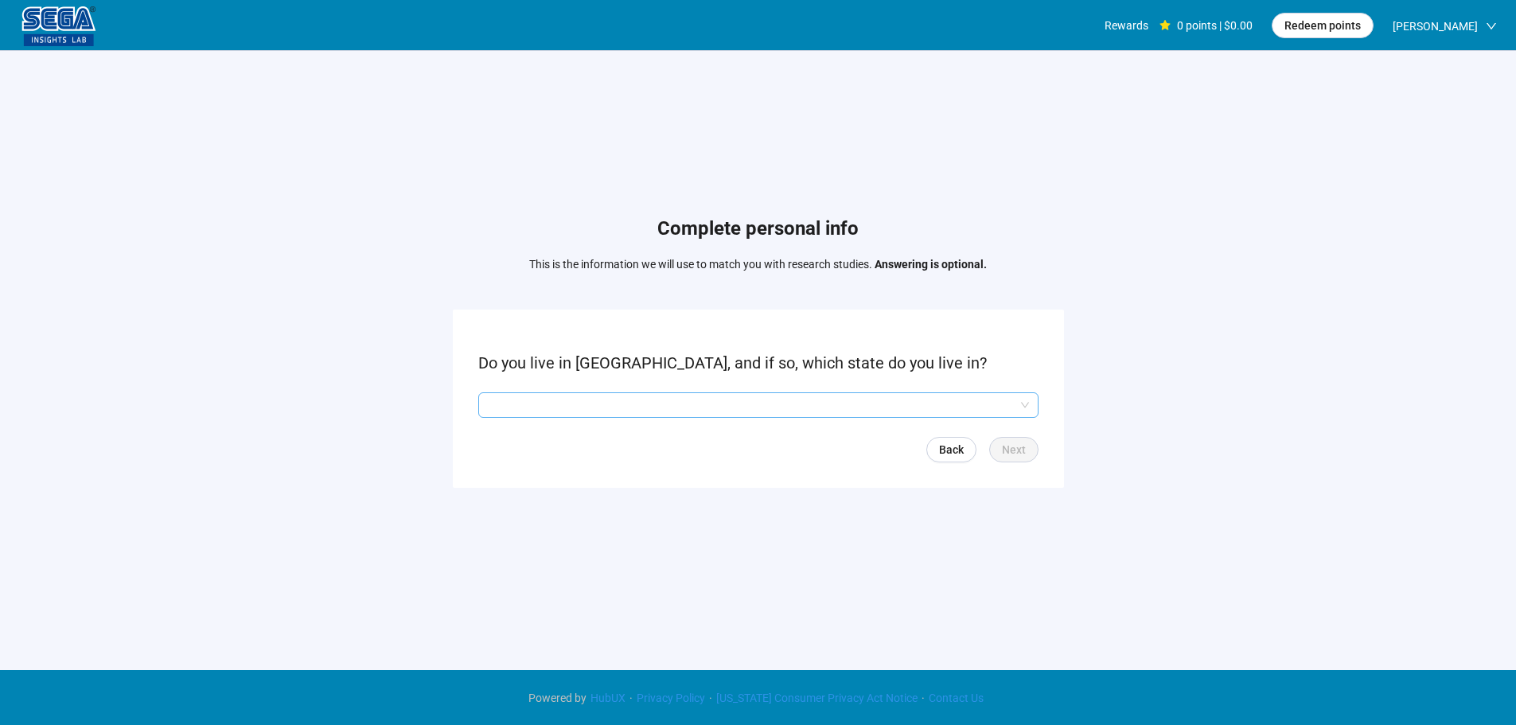
scroll to position [1, 0]
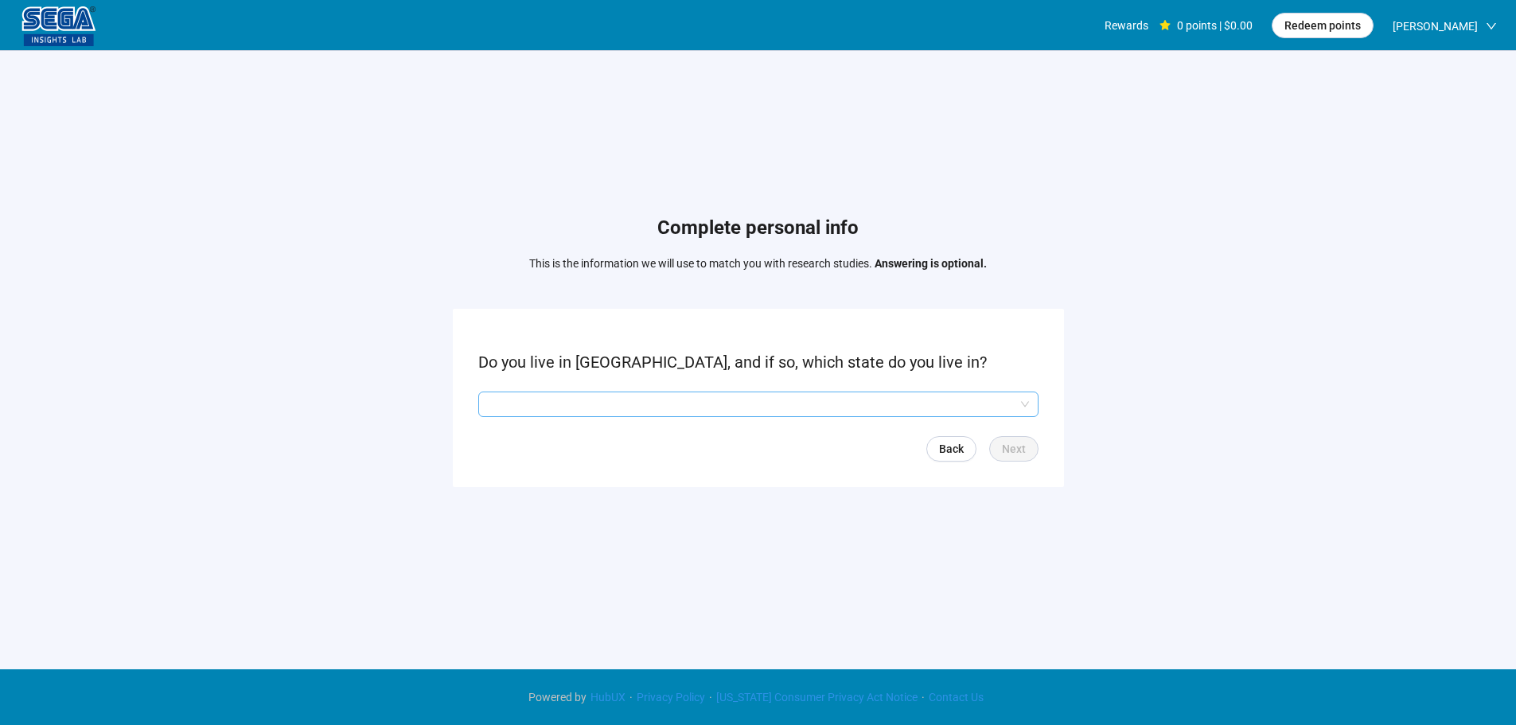
click at [559, 403] on input "search" at bounding box center [758, 404] width 541 height 24
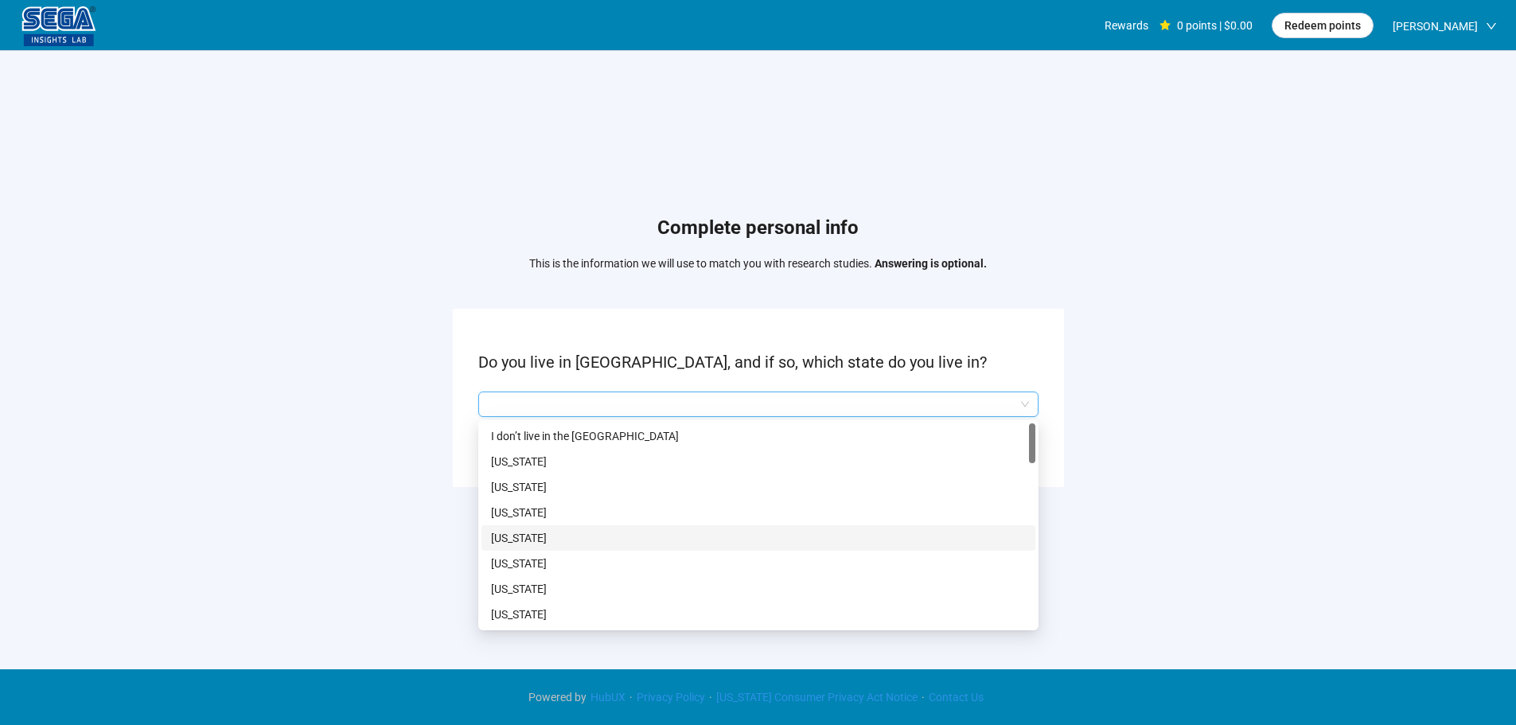
click at [559, 566] on p "California" at bounding box center [758, 564] width 535 height 18
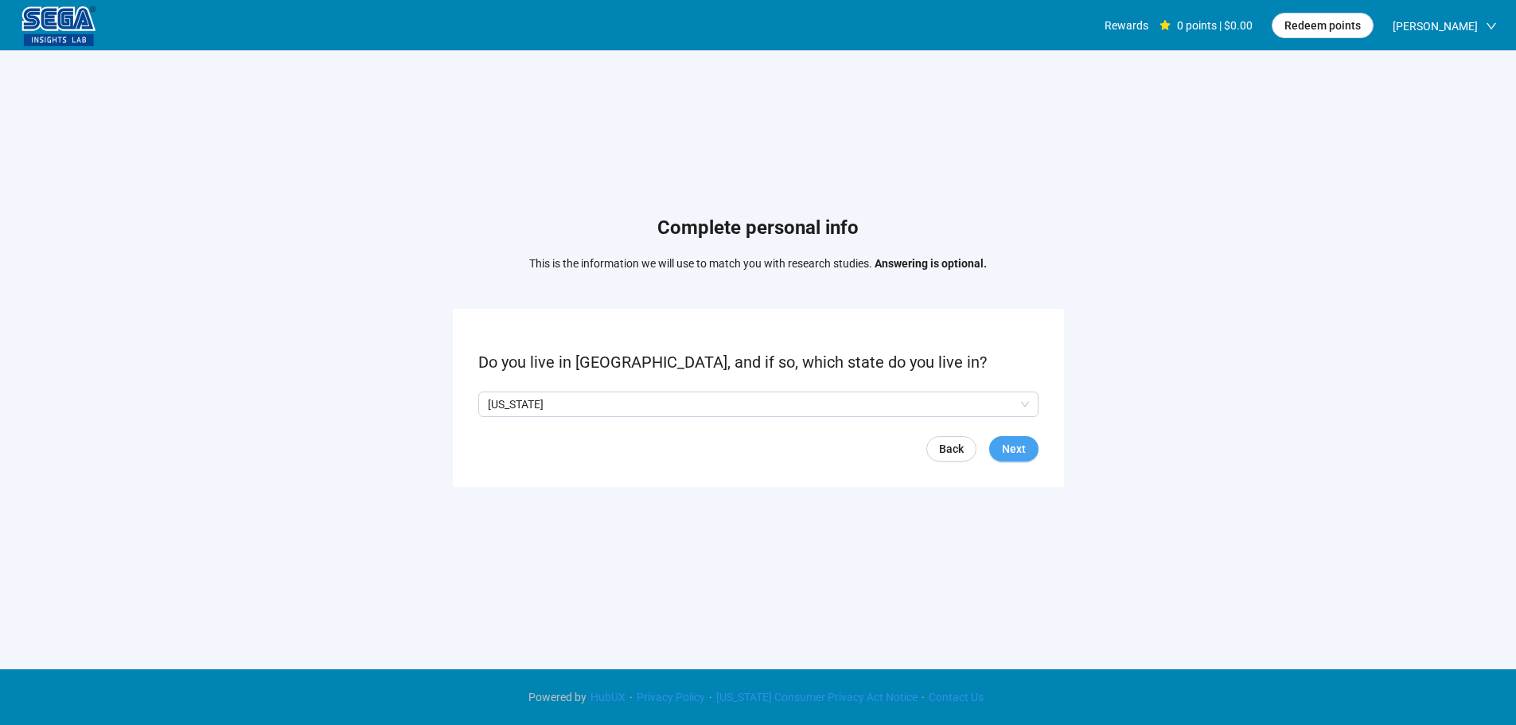
click at [1022, 457] on span "Next" at bounding box center [1014, 449] width 24 height 18
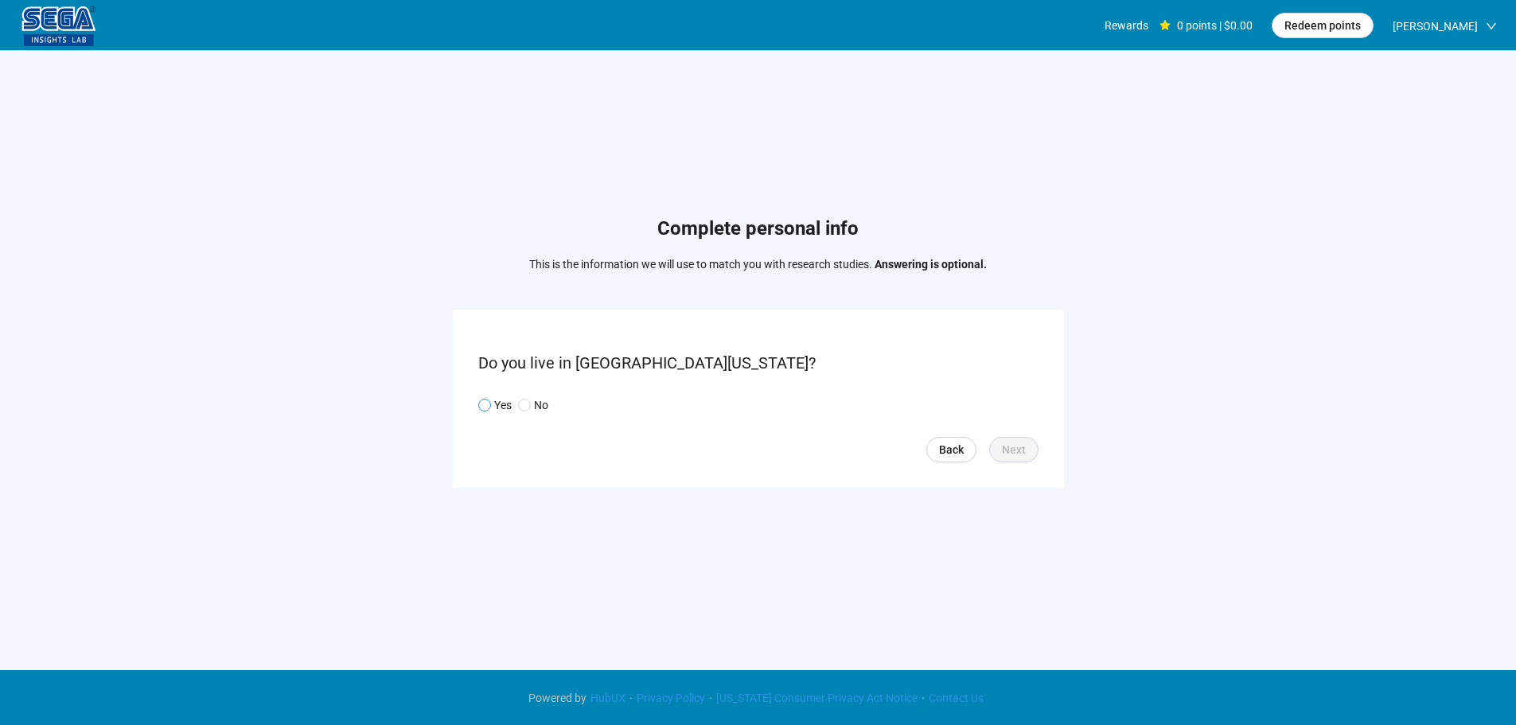
click at [502, 407] on p "Yes" at bounding box center [503, 405] width 18 height 18
click at [1027, 440] on button "Next" at bounding box center [1013, 449] width 49 height 25
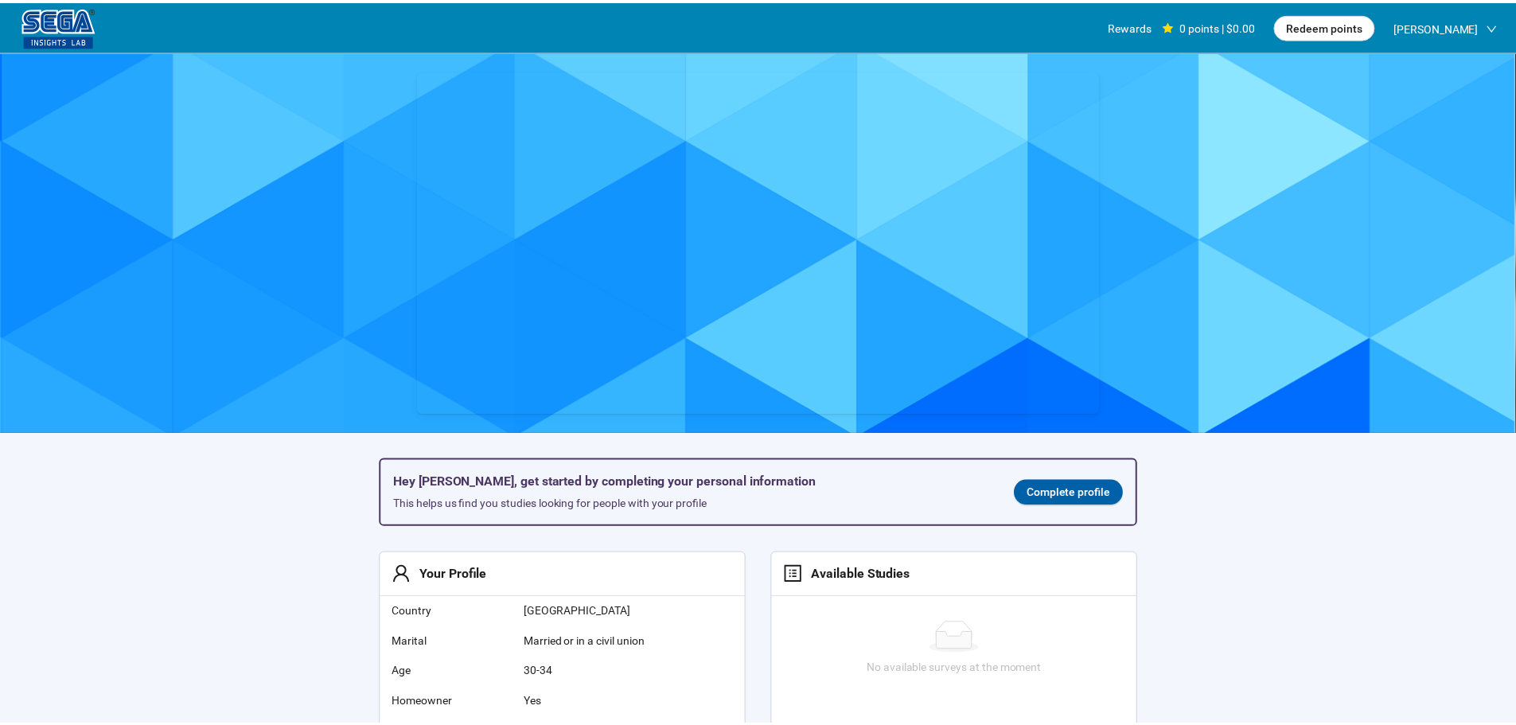
scroll to position [1, 0]
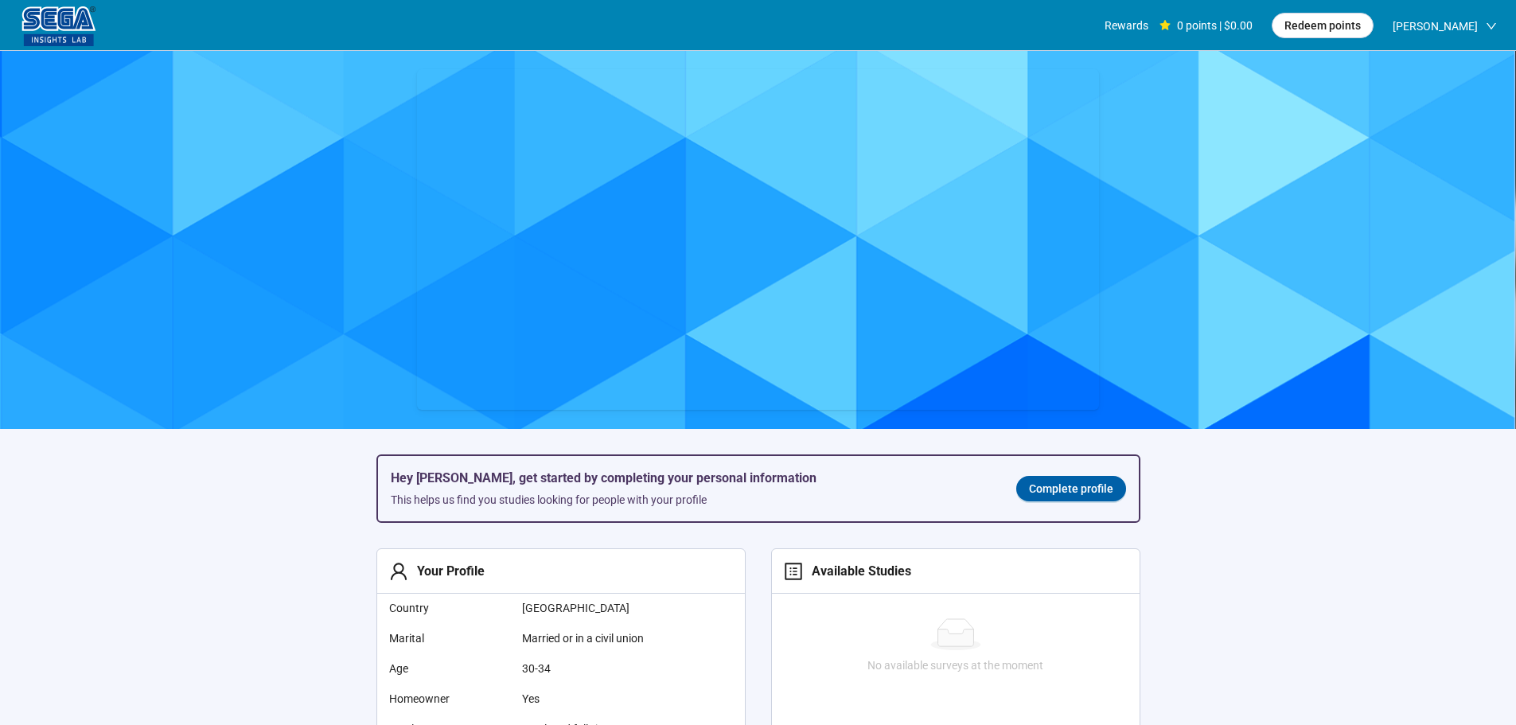
click at [1081, 484] on span "Complete profile" at bounding box center [1071, 489] width 84 height 18
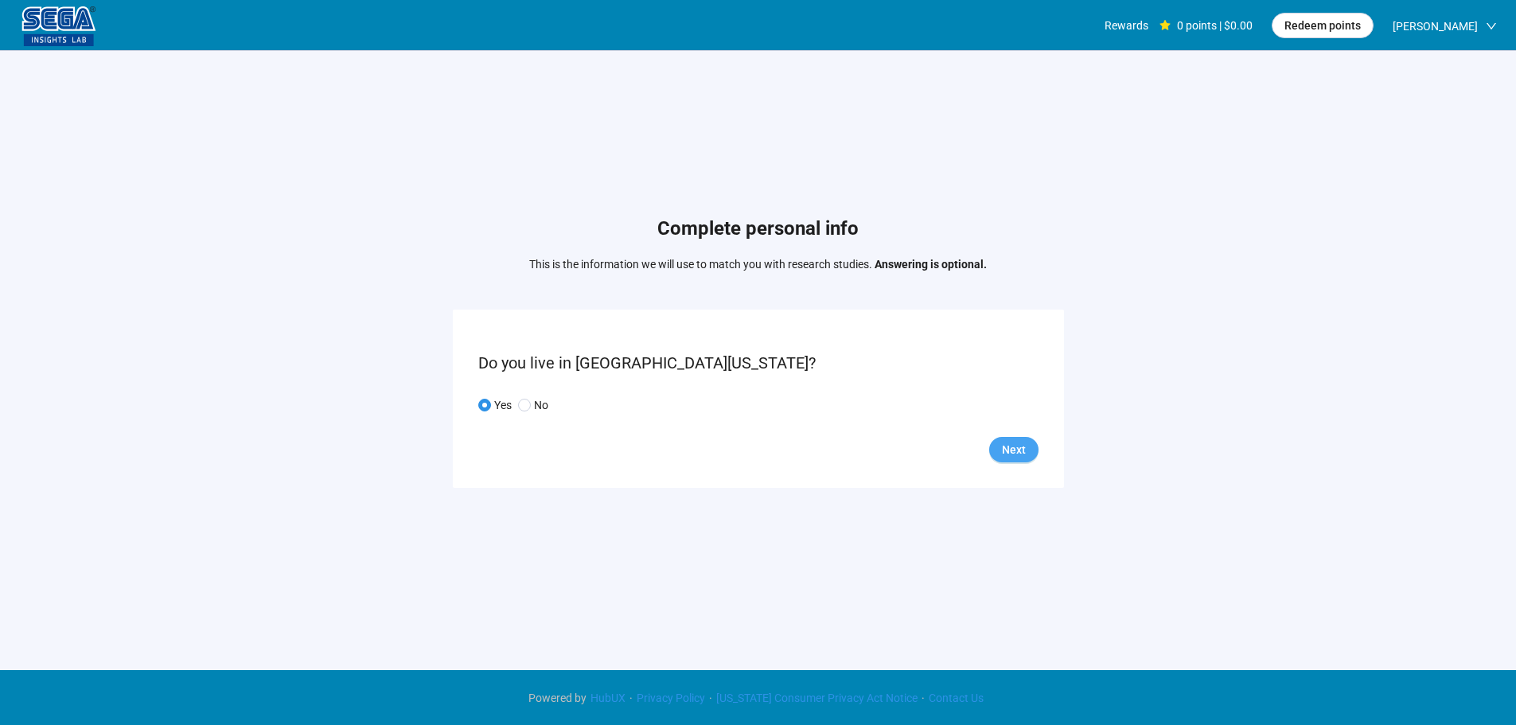
click at [1018, 442] on span "Next" at bounding box center [1014, 450] width 24 height 18
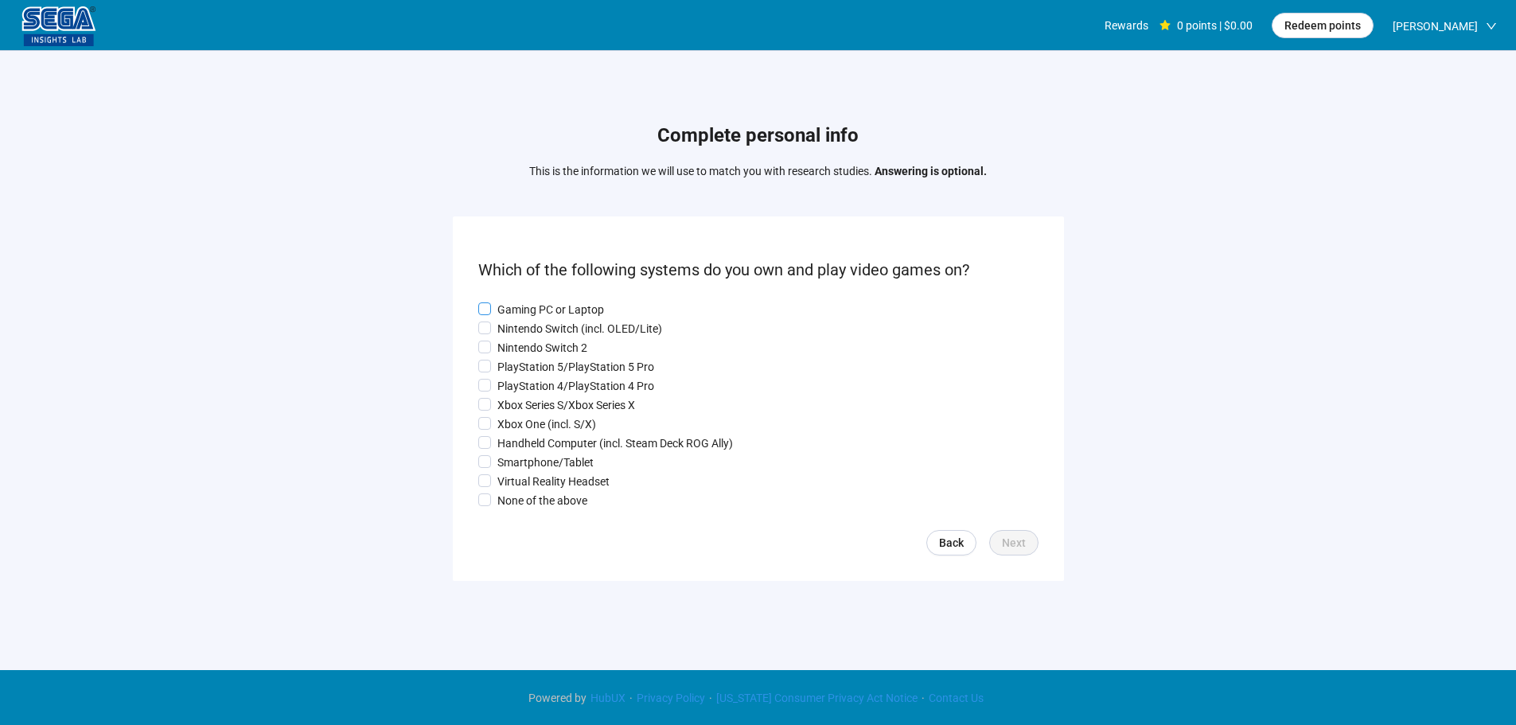
click at [529, 311] on p "Gaming PC or Laptop" at bounding box center [550, 310] width 107 height 18
click at [527, 326] on p "Nintendo Switch (incl. OLED/Lite)" at bounding box center [579, 329] width 165 height 18
drag, startPoint x: 527, startPoint y: 355, endPoint x: 527, endPoint y: 380, distance: 25.5
click at [527, 356] on div "Gaming PC or Laptop Nintendo Switch (incl. OLED/Lite) Nintendo Switch 2 PlaySta…" at bounding box center [758, 405] width 560 height 208
drag, startPoint x: 527, startPoint y: 380, endPoint x: 526, endPoint y: 388, distance: 8.0
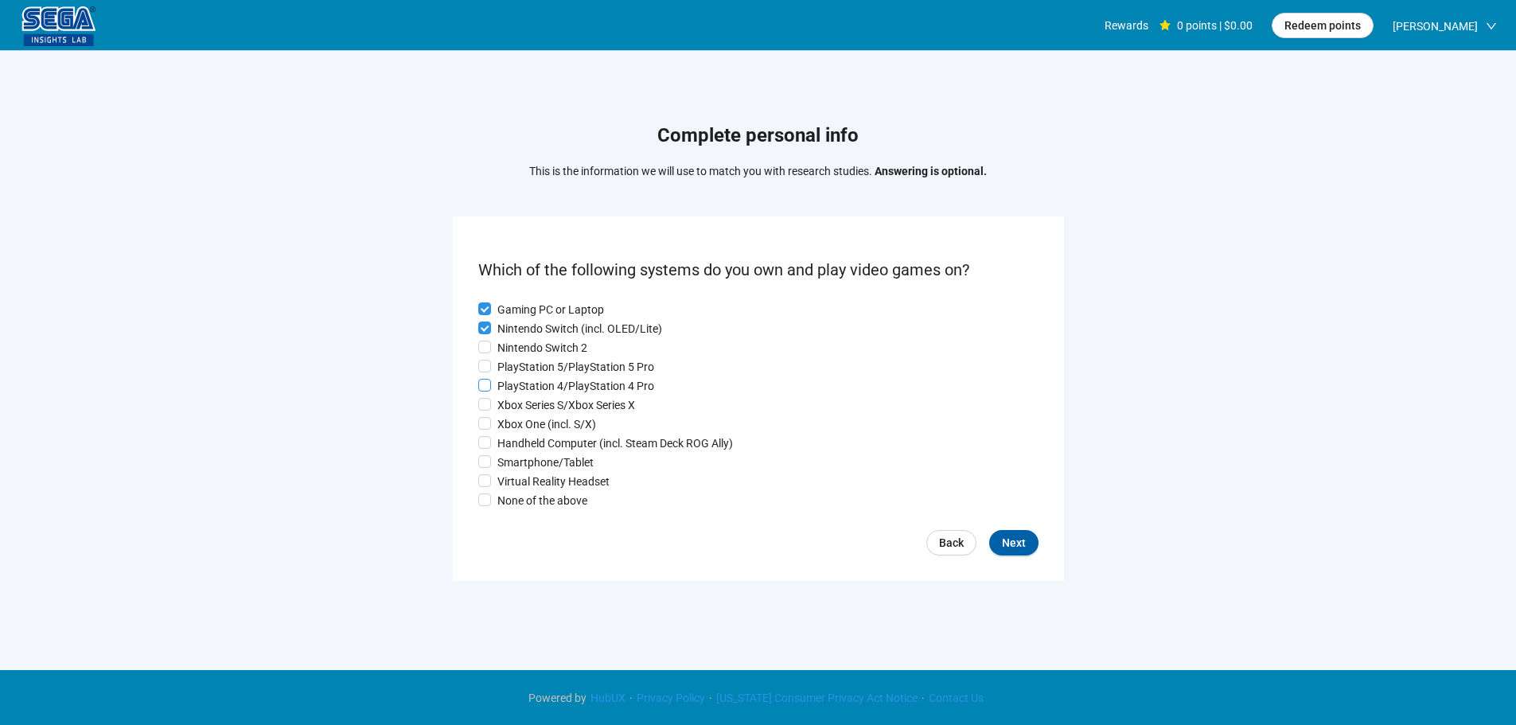
click at [526, 388] on p "PlayStation 4/PlayStation 4 Pro" at bounding box center [575, 386] width 157 height 18
click at [524, 409] on p "Xbox Series S/Xbox Series X" at bounding box center [566, 405] width 138 height 18
click at [498, 366] on p "PlayStation 5/PlayStation 5 Pro" at bounding box center [575, 367] width 157 height 18
click at [503, 352] on p "Nintendo Switch 2" at bounding box center [542, 348] width 90 height 18
click at [516, 388] on p "PlayStation 4/PlayStation 4 Pro" at bounding box center [575, 386] width 157 height 18
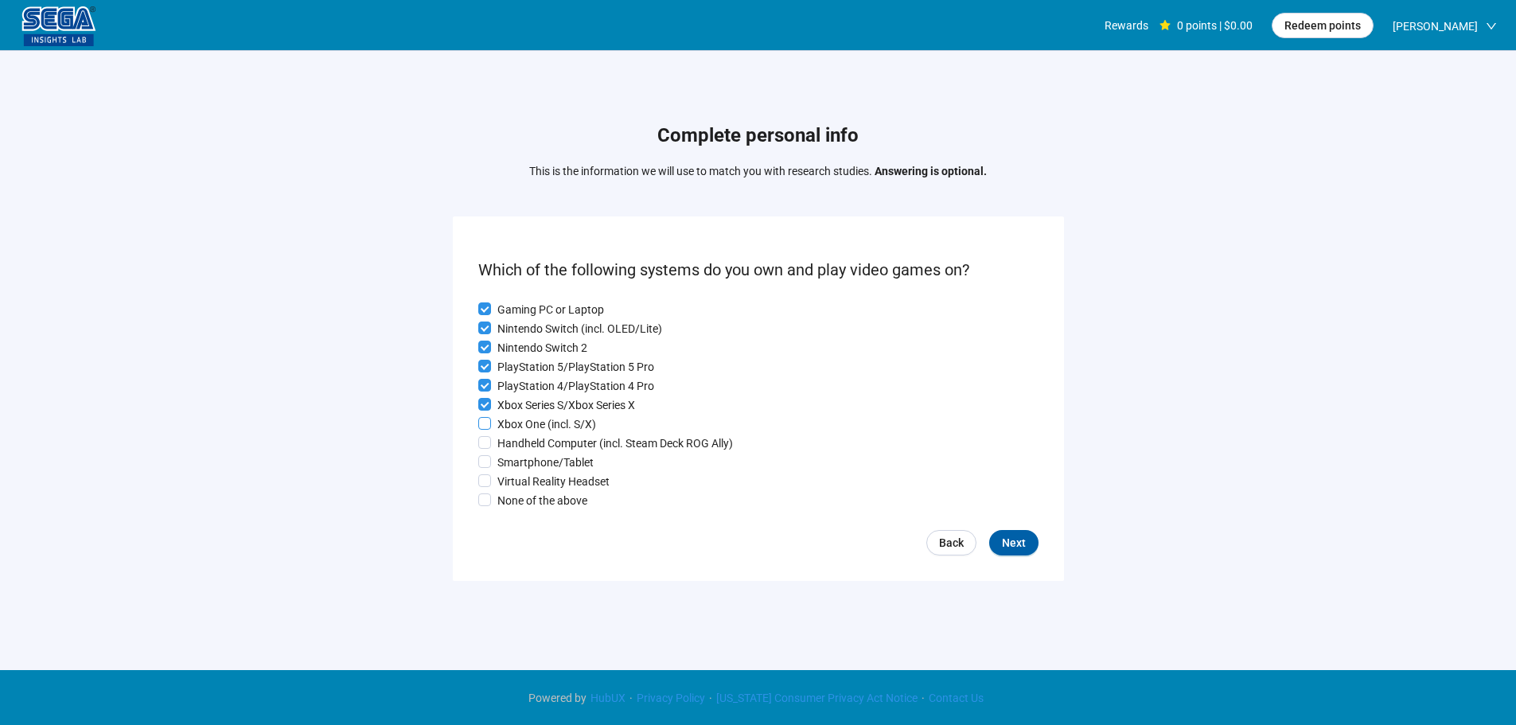
click at [523, 419] on p "Xbox One (incl. S/X)" at bounding box center [546, 424] width 99 height 18
click at [522, 433] on p "Xbox One (incl. S/X)" at bounding box center [546, 424] width 99 height 18
click at [519, 458] on p "Smartphone/Tablet" at bounding box center [545, 463] width 96 height 18
click at [517, 480] on p "Virtual Reality Headset" at bounding box center [553, 482] width 112 height 18
click at [525, 443] on p "Handheld Computer (incl. Steam Deck ROG Ally)" at bounding box center [615, 443] width 236 height 18
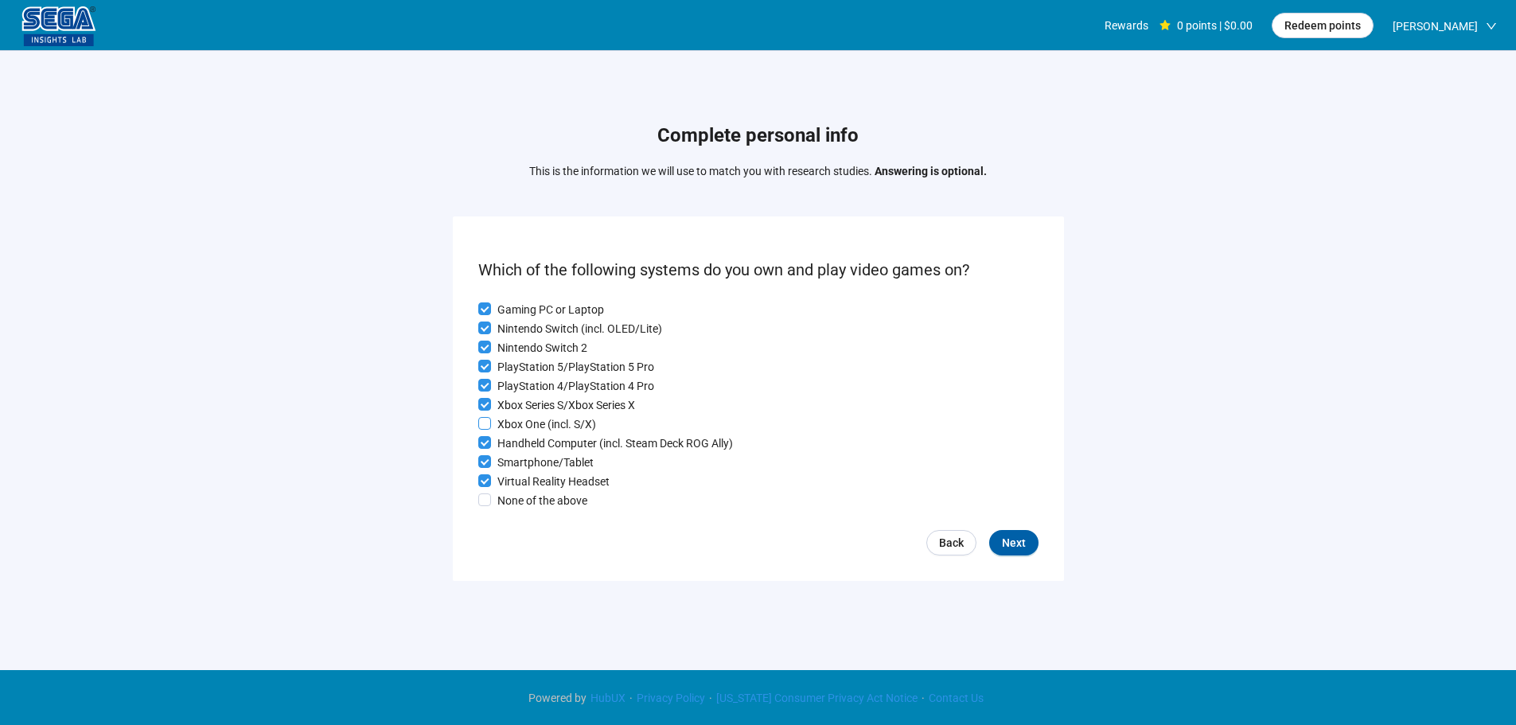
click at [527, 420] on p "Xbox One (incl. S/X)" at bounding box center [546, 424] width 99 height 18
click at [1024, 549] on span "Next" at bounding box center [1014, 543] width 24 height 18
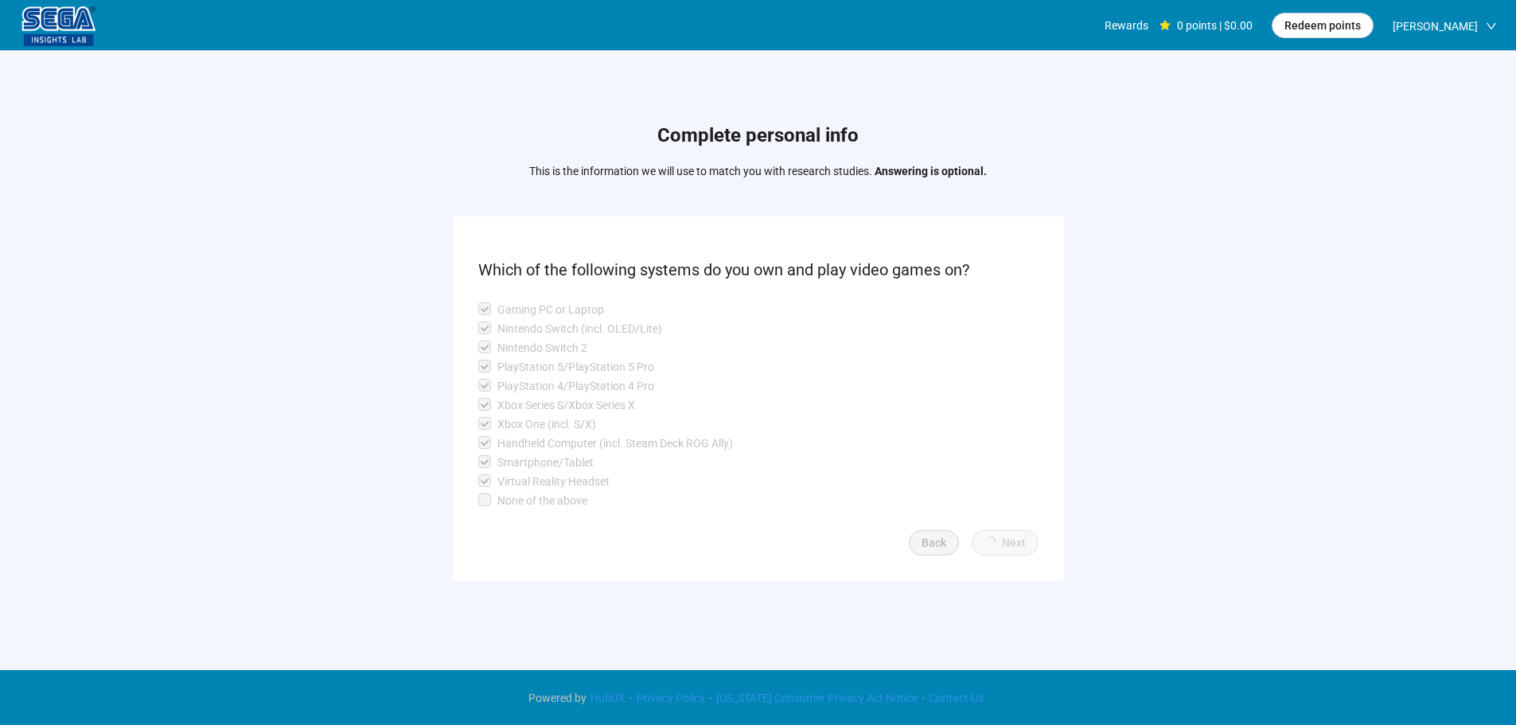
scroll to position [1, 0]
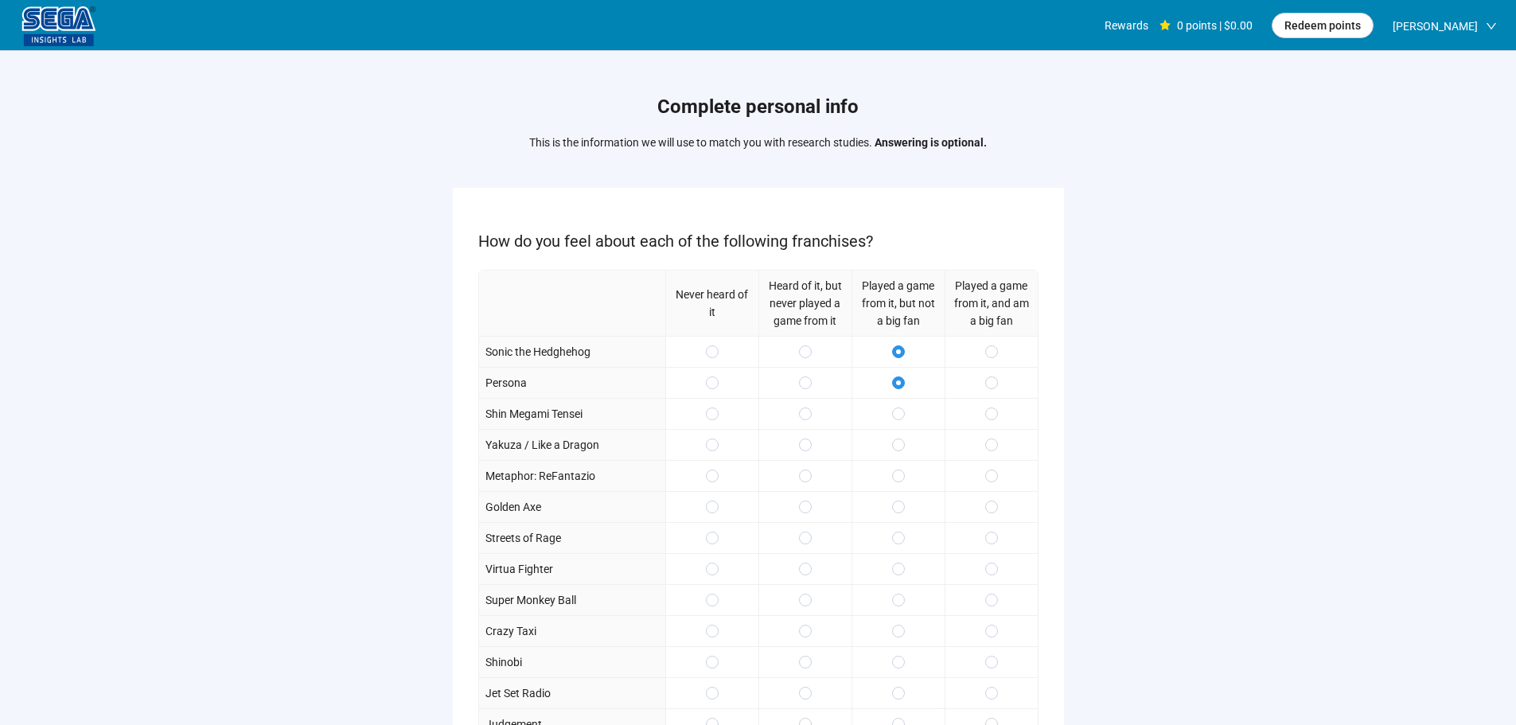
click at [983, 412] on div at bounding box center [990, 413] width 93 height 31
click at [995, 446] on span at bounding box center [991, 444] width 13 height 13
click at [981, 415] on div at bounding box center [990, 413] width 93 height 31
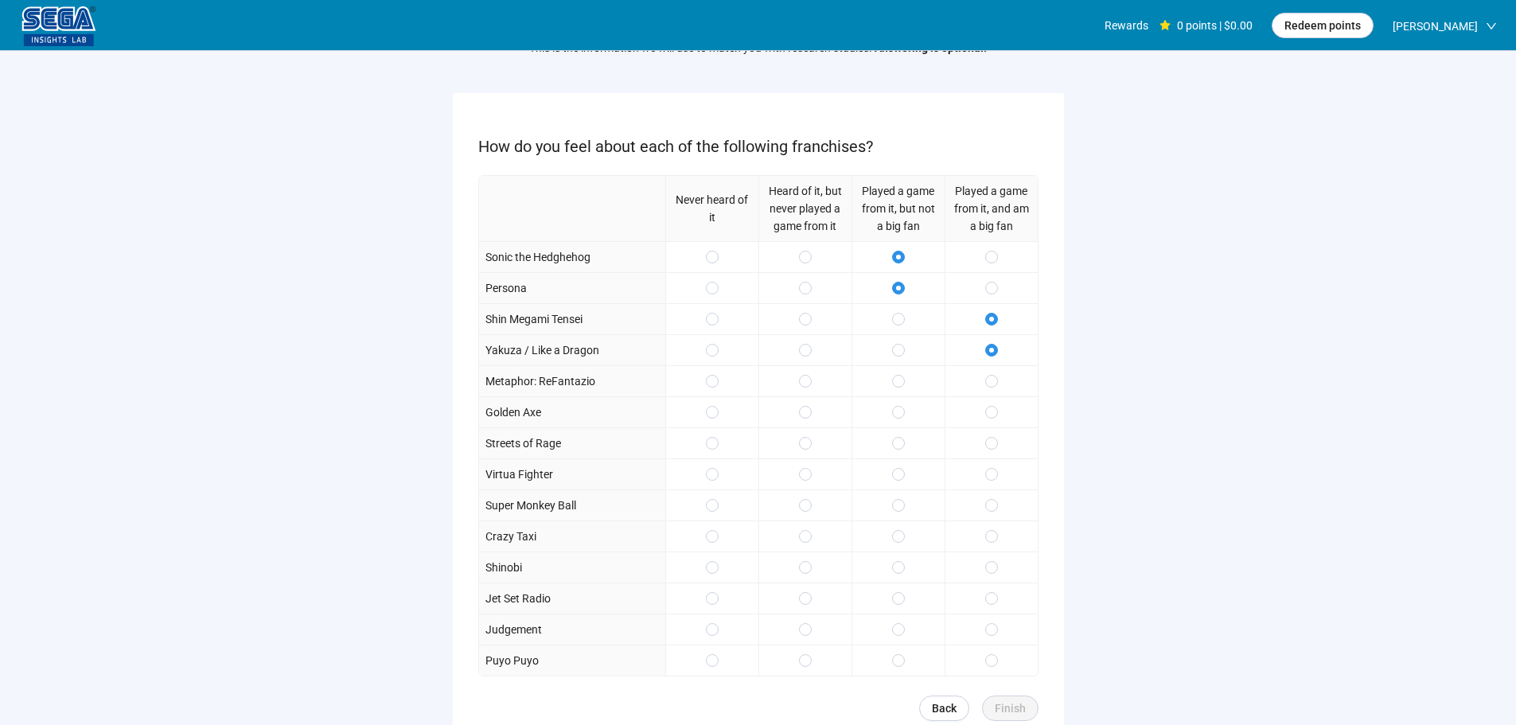
scroll to position [159, 0]
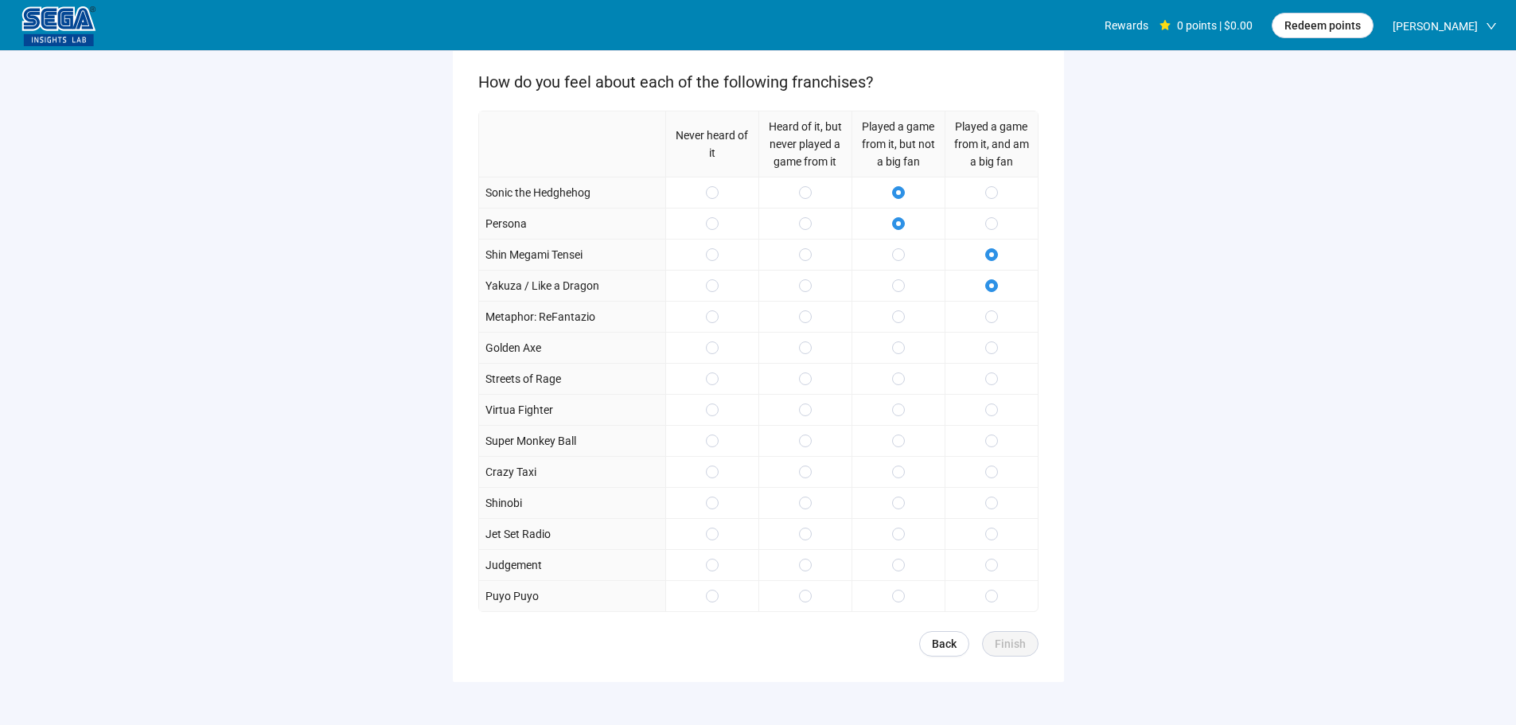
click at [897, 338] on div at bounding box center [897, 347] width 93 height 31
drag, startPoint x: 905, startPoint y: 418, endPoint x: 943, endPoint y: 457, distance: 55.1
click at [905, 419] on div at bounding box center [897, 409] width 93 height 31
click at [1017, 644] on span "Finish" at bounding box center [1010, 644] width 31 height 18
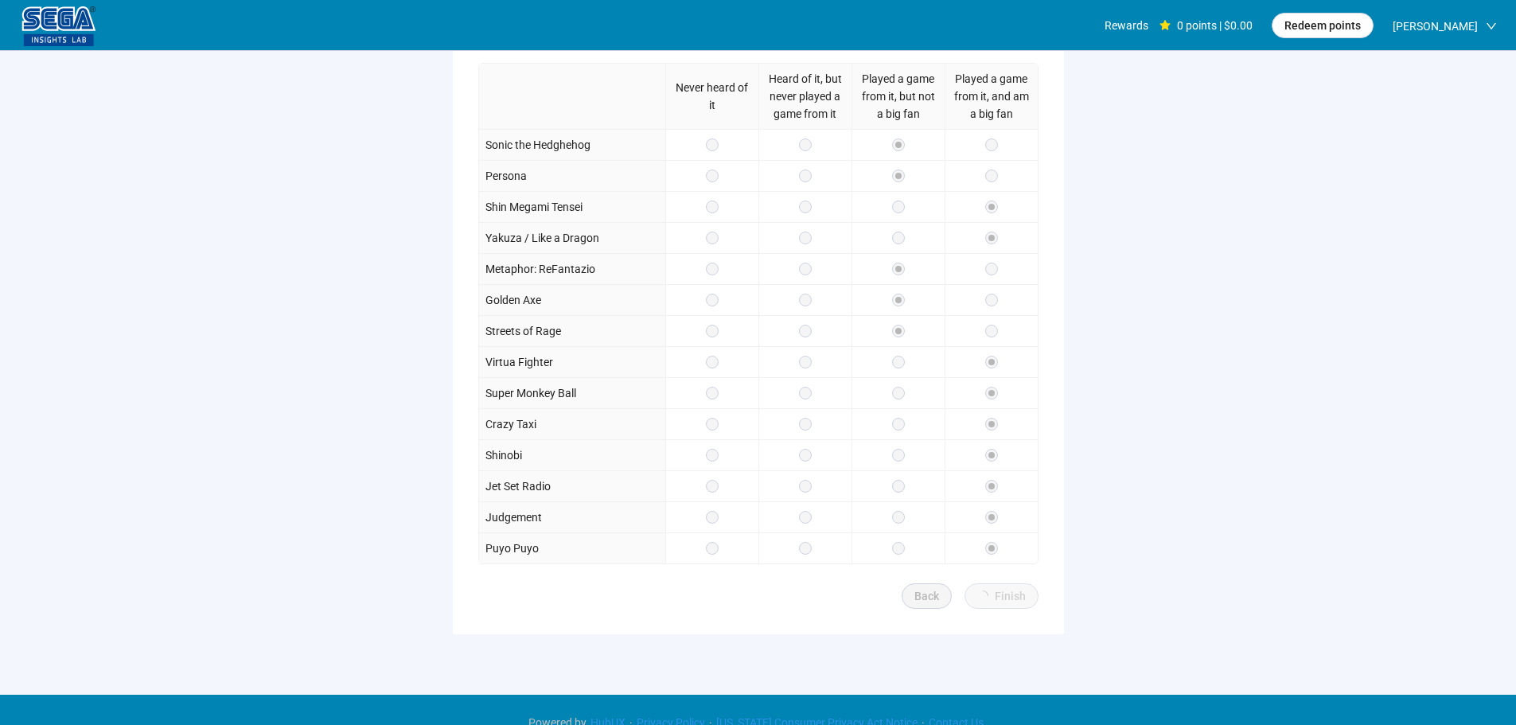
scroll to position [232, 0]
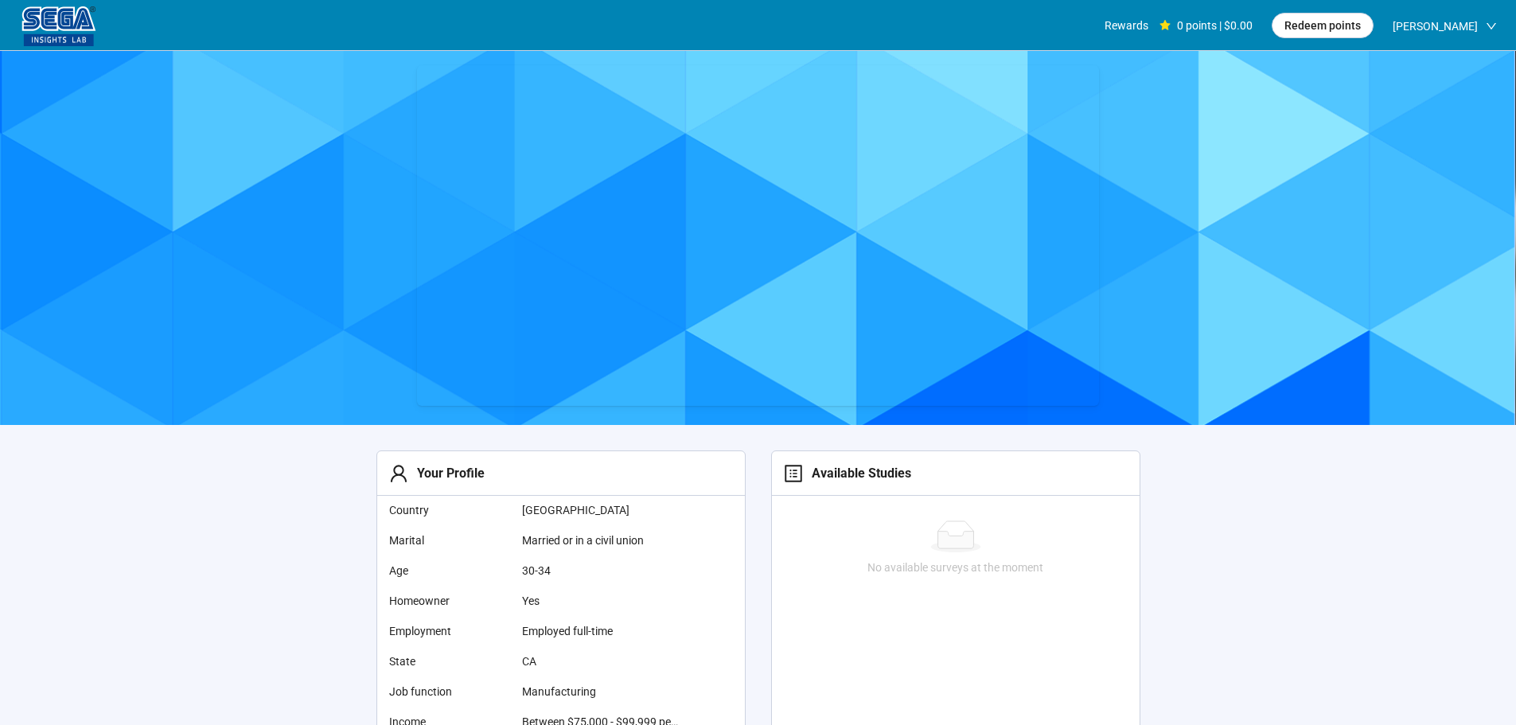
scroll to position [159, 0]
